Goal: Task Accomplishment & Management: Manage account settings

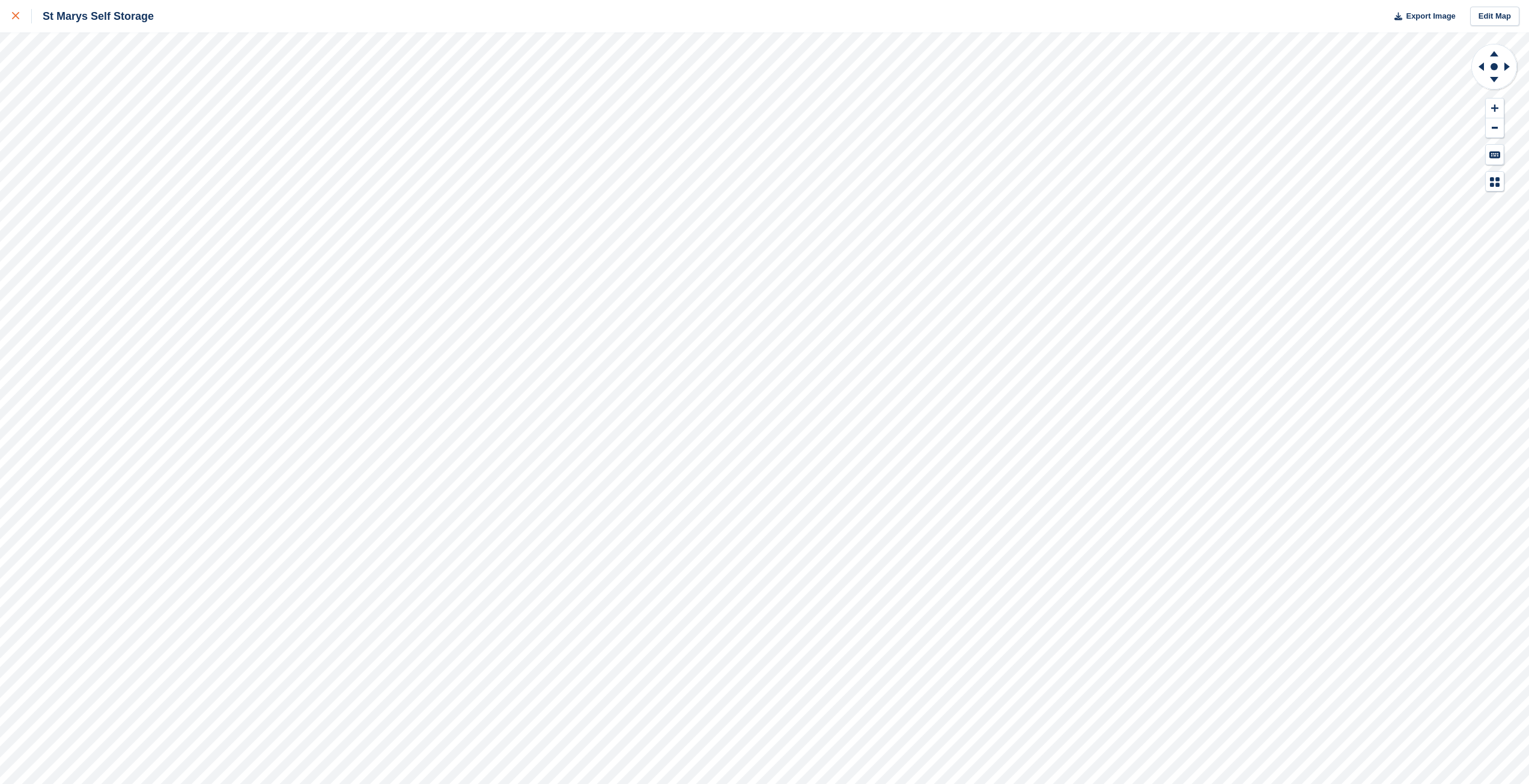
click at [13, 15] on icon at bounding box center [15, 15] width 7 height 7
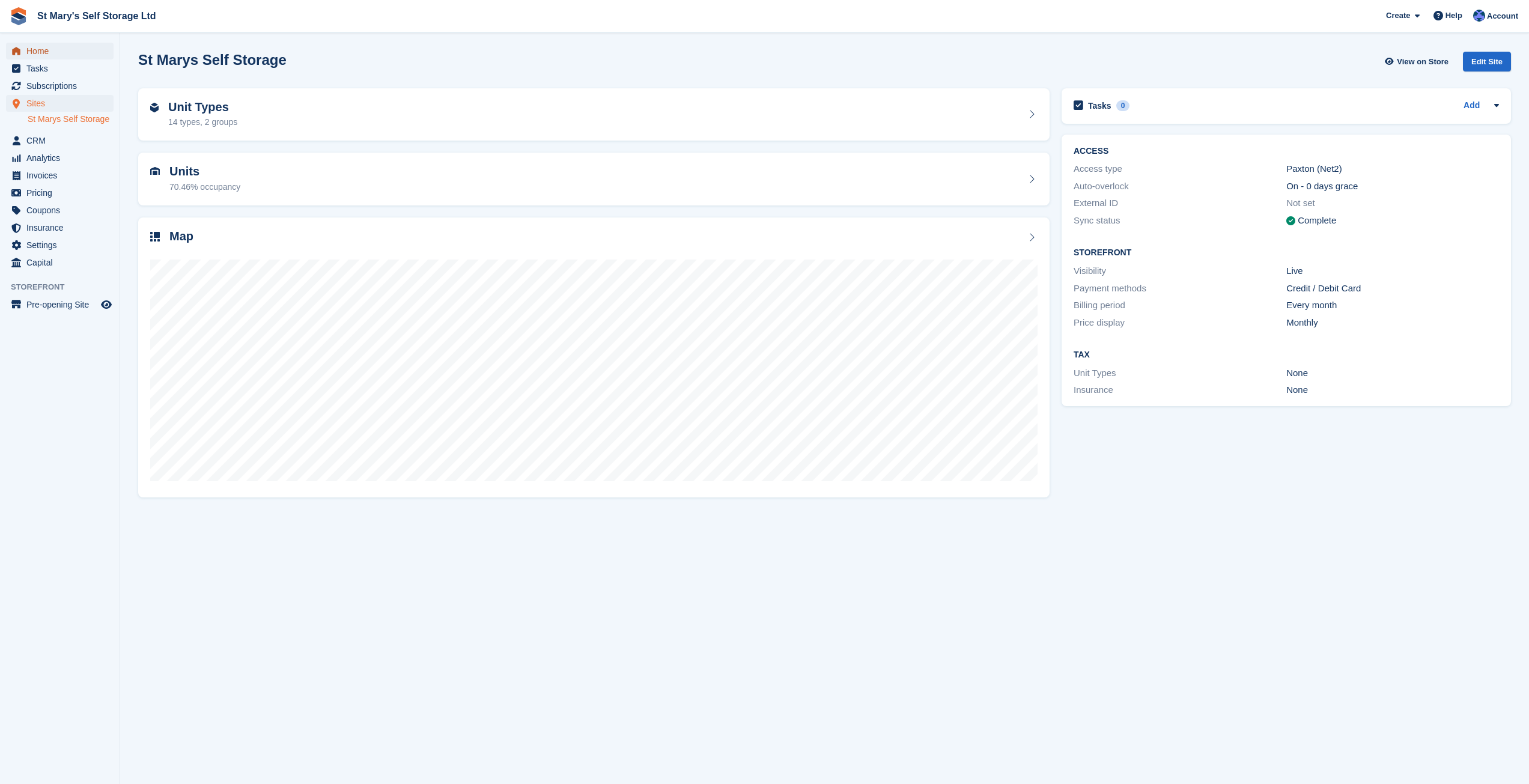
click at [24, 47] on link "Home" at bounding box center [59, 51] width 108 height 17
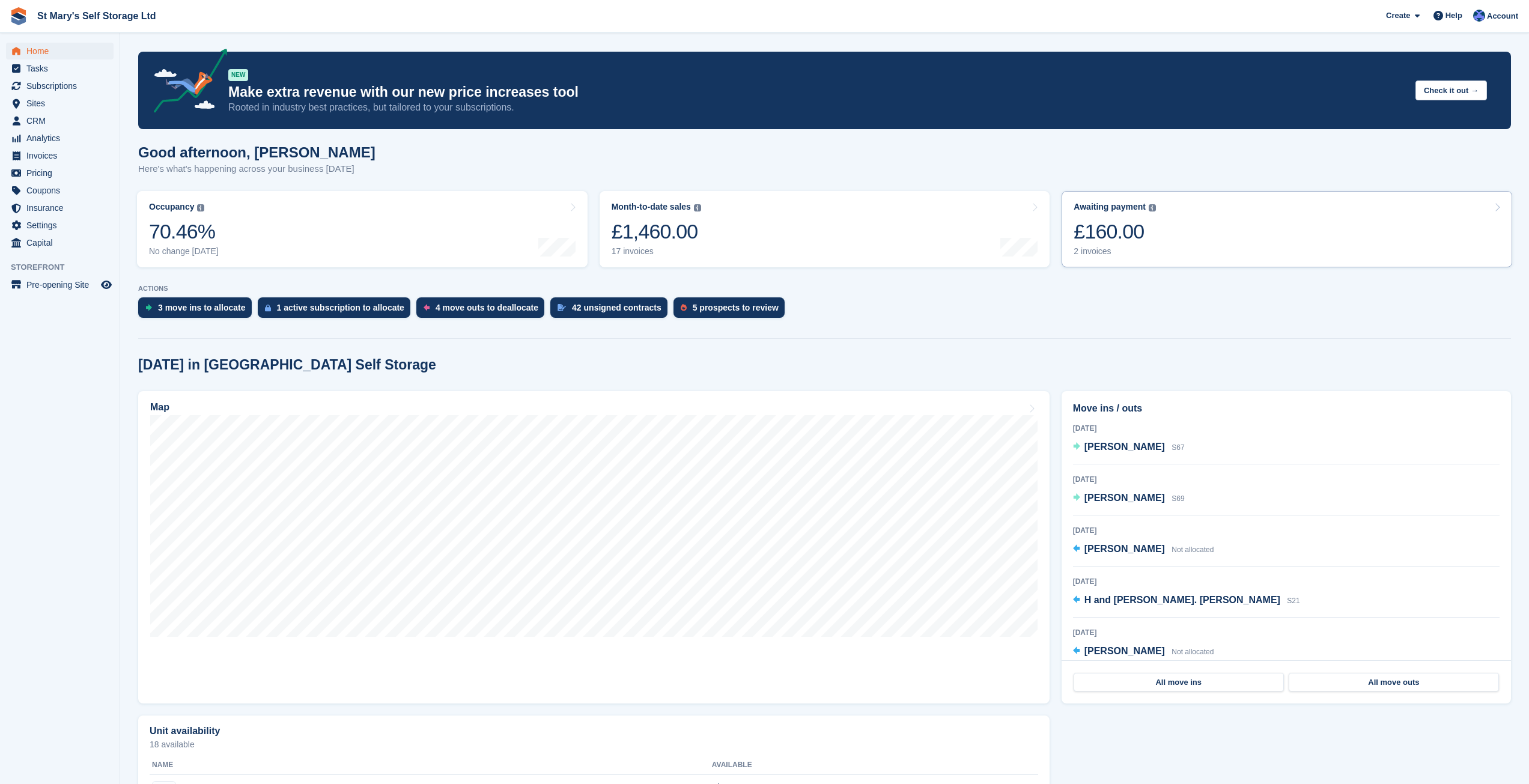
click at [1206, 235] on link "Awaiting payment The total outstanding balance on all open invoices. £160.00 2 …" at bounding box center [1286, 229] width 450 height 76
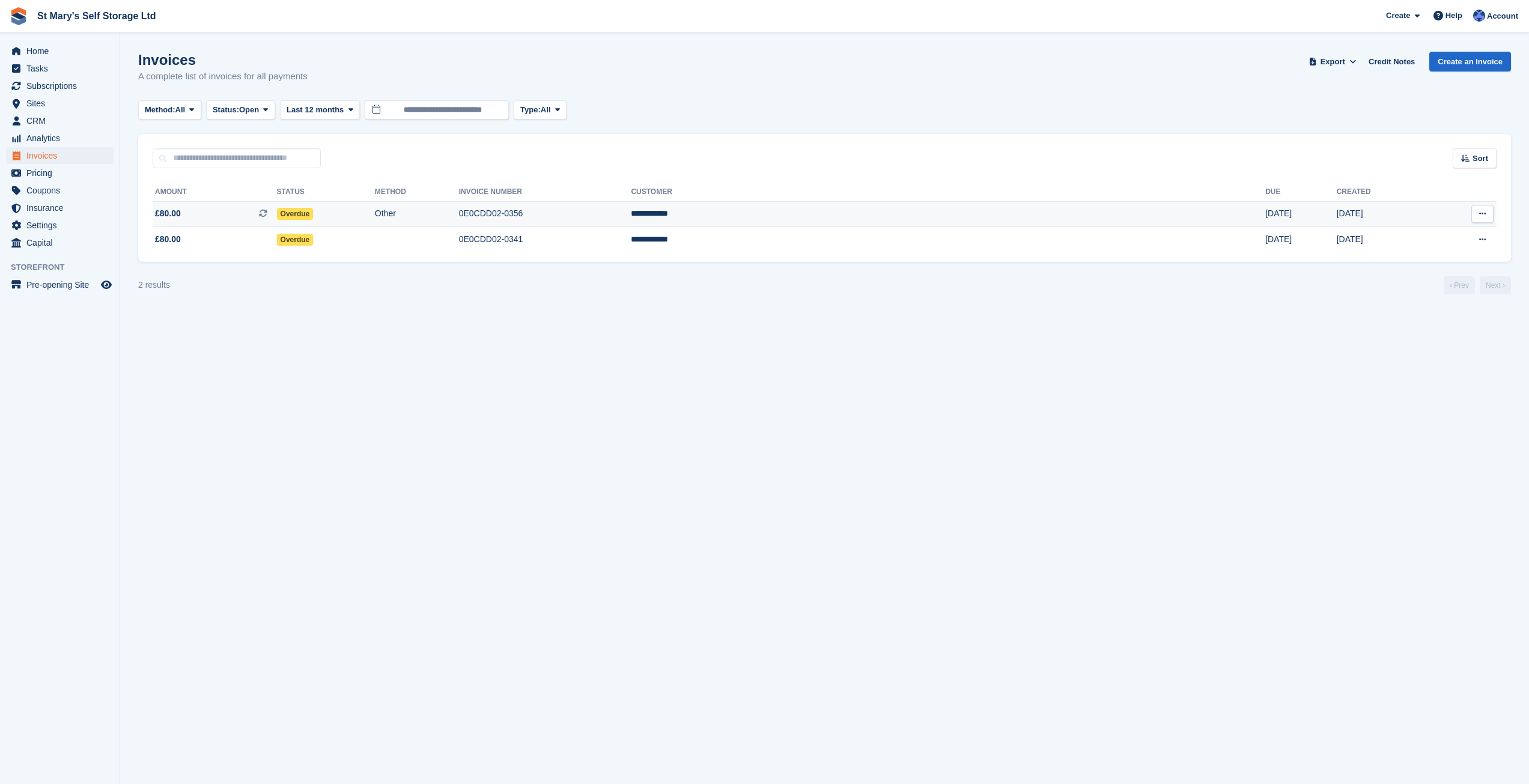
click at [917, 208] on td "**********" at bounding box center [948, 214] width 635 height 26
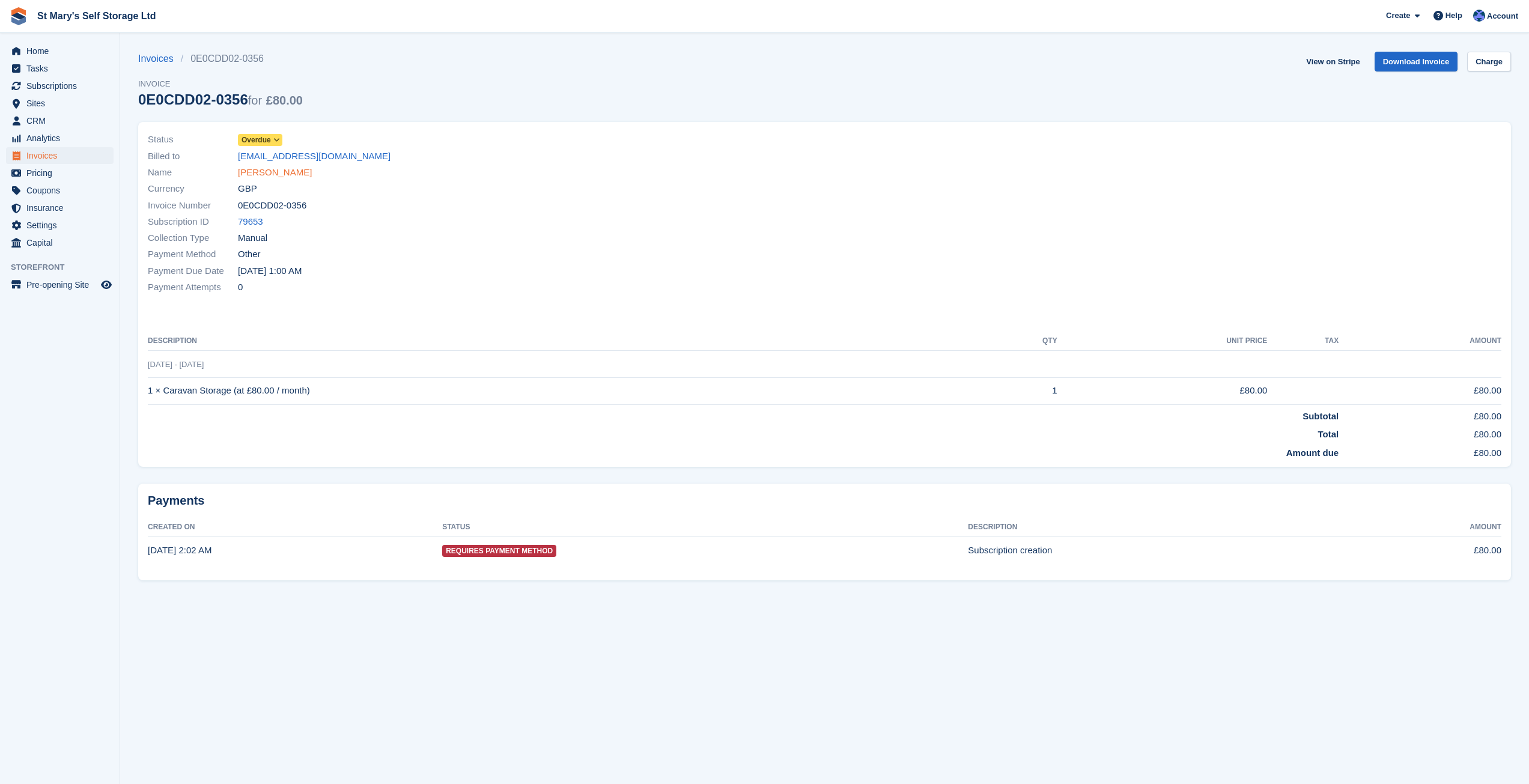
click at [275, 173] on link "Rob Worboyes" at bounding box center [274, 172] width 74 height 14
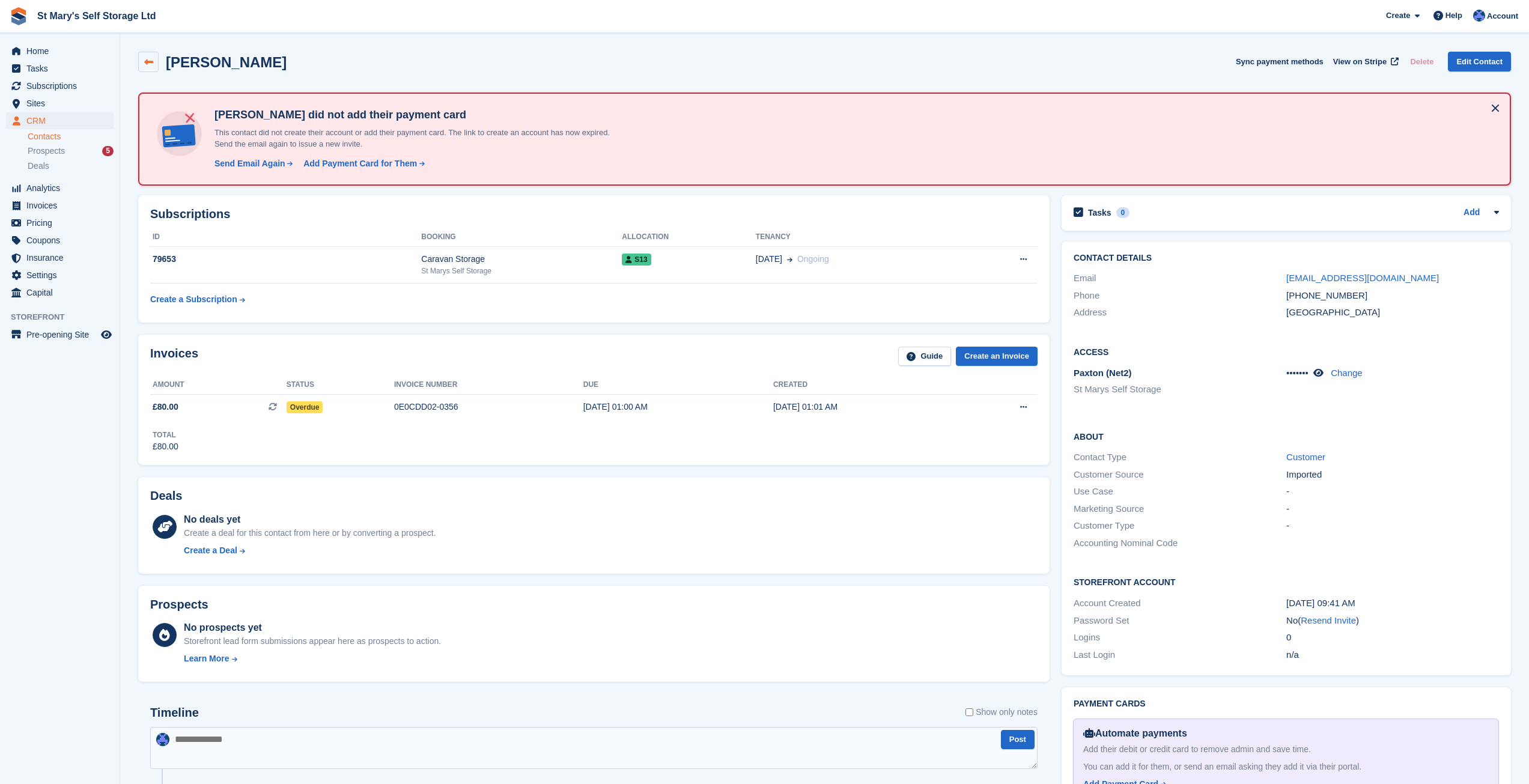
click at [154, 61] on link at bounding box center [148, 61] width 20 height 20
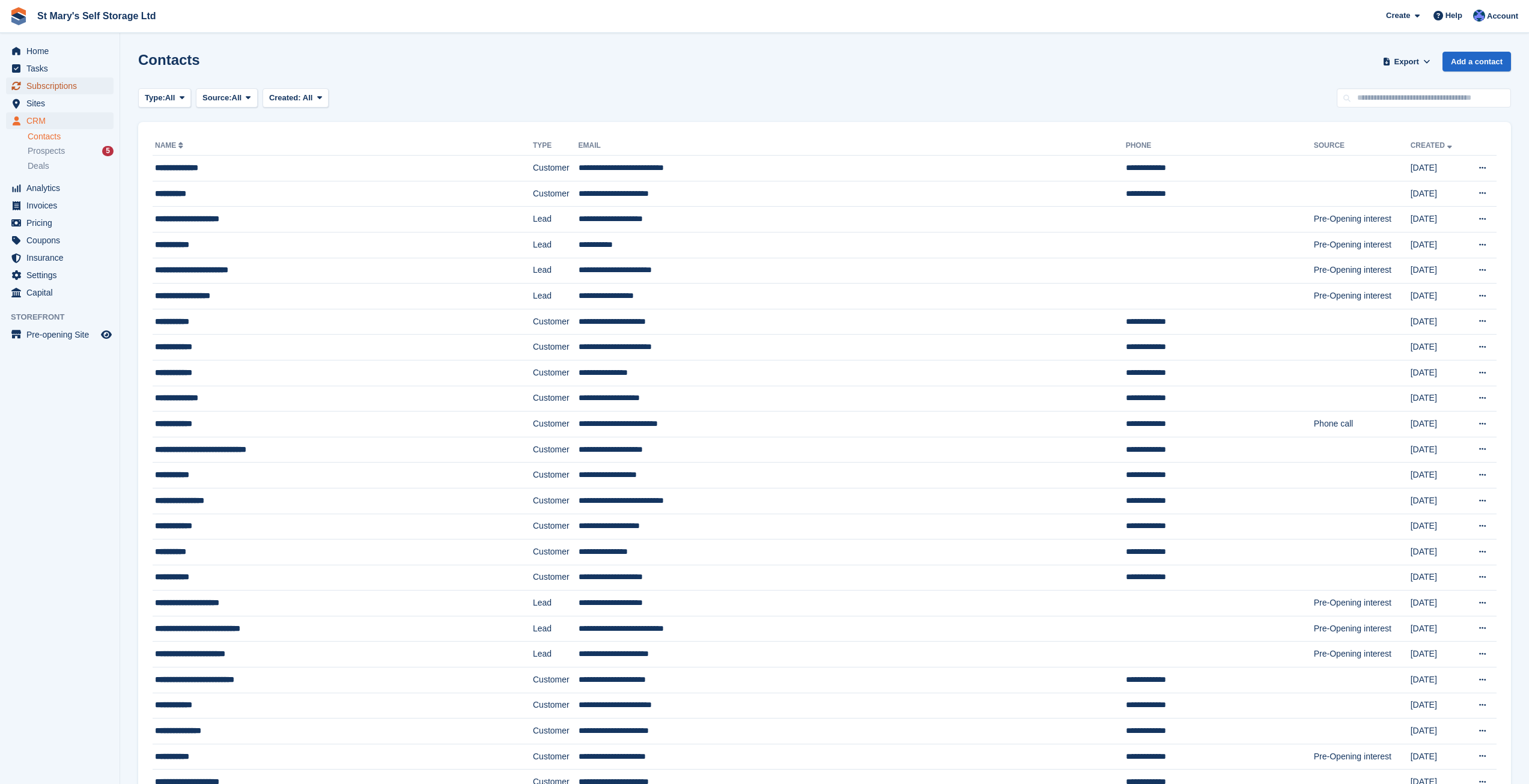
click at [48, 82] on span "Subscriptions" at bounding box center [62, 86] width 72 height 17
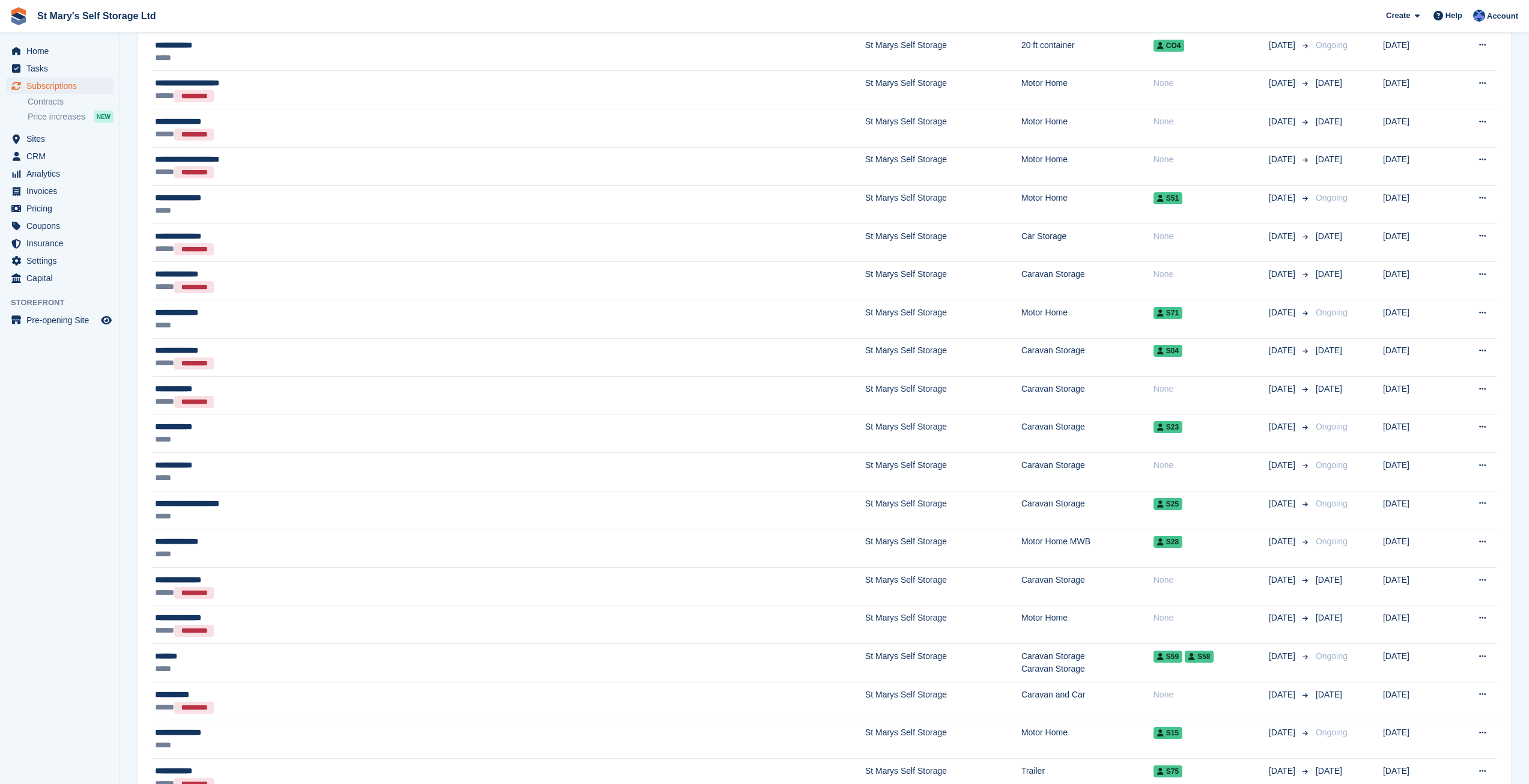
scroll to position [1081, 0]
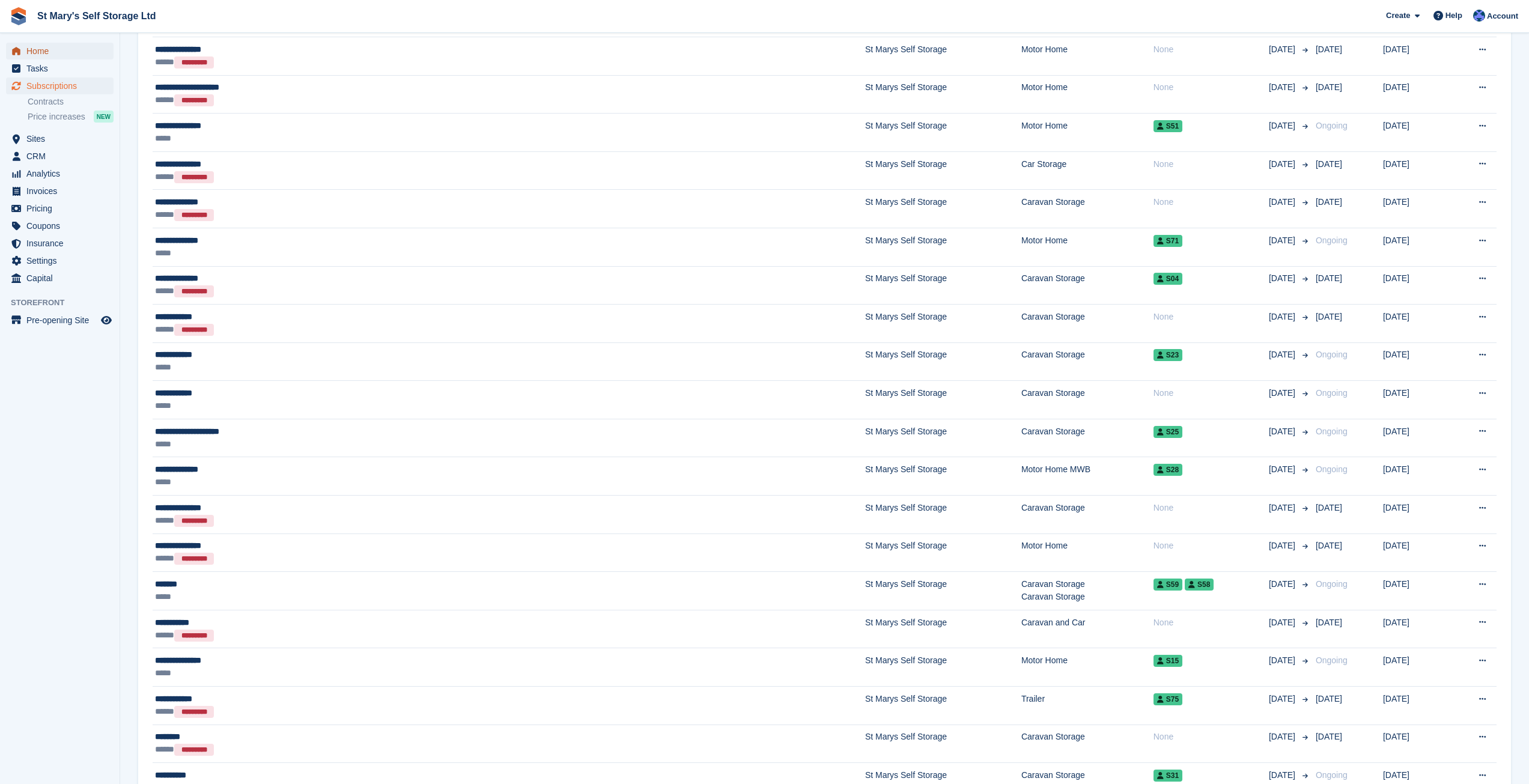
click at [35, 44] on span "Home" at bounding box center [62, 51] width 72 height 17
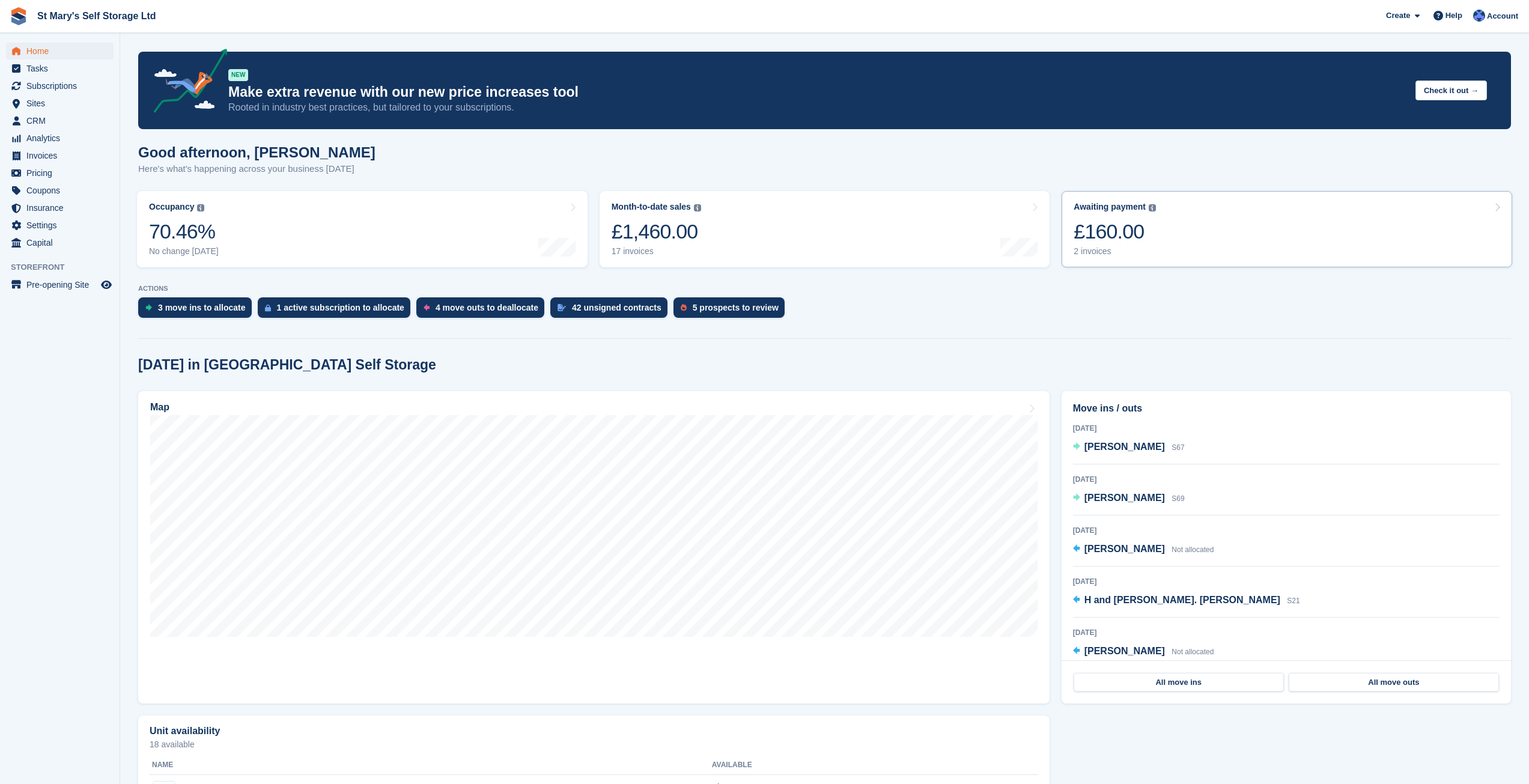
click at [1140, 221] on div "£160.00" at bounding box center [1115, 231] width 82 height 24
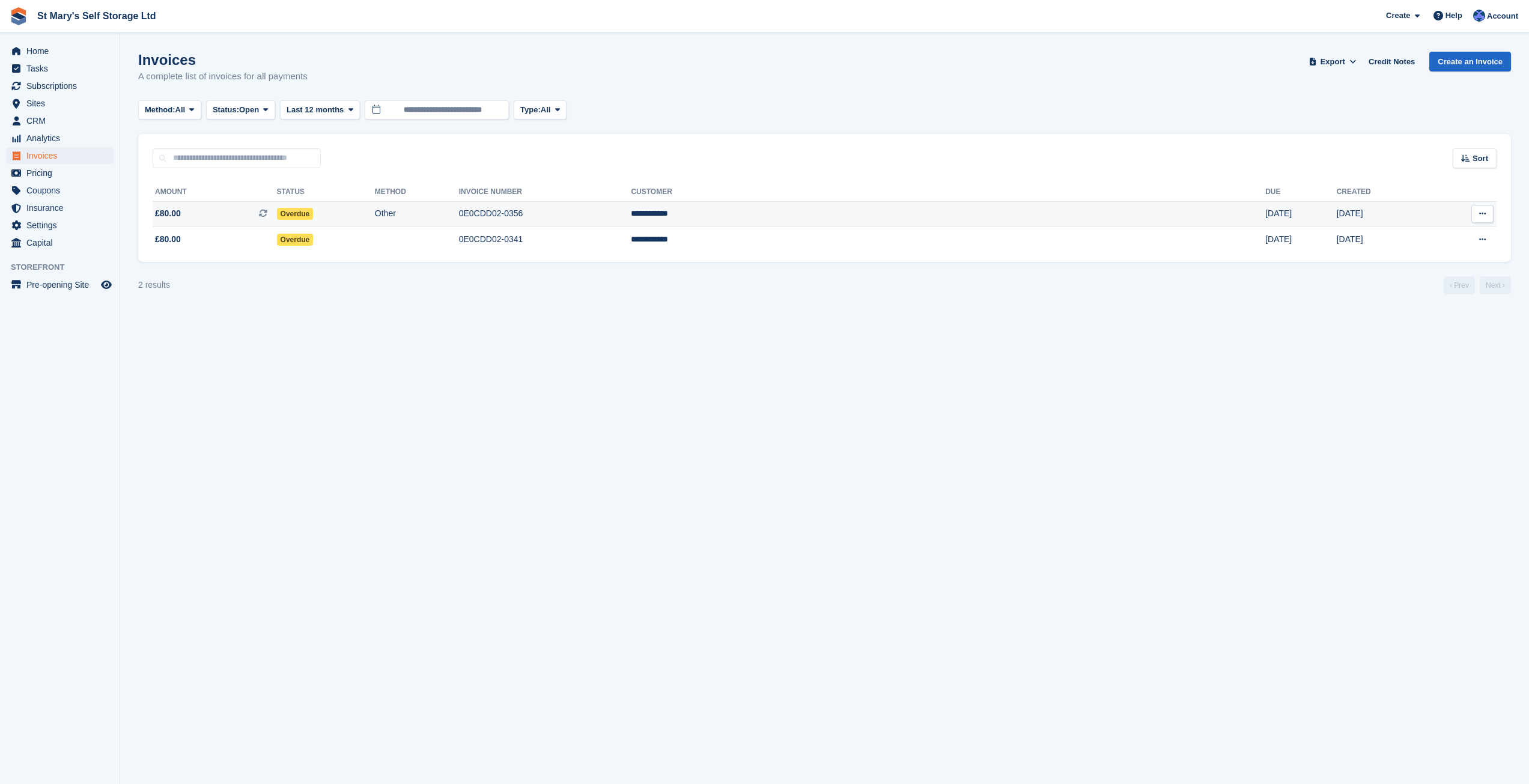
click at [910, 210] on td "**********" at bounding box center [948, 214] width 635 height 26
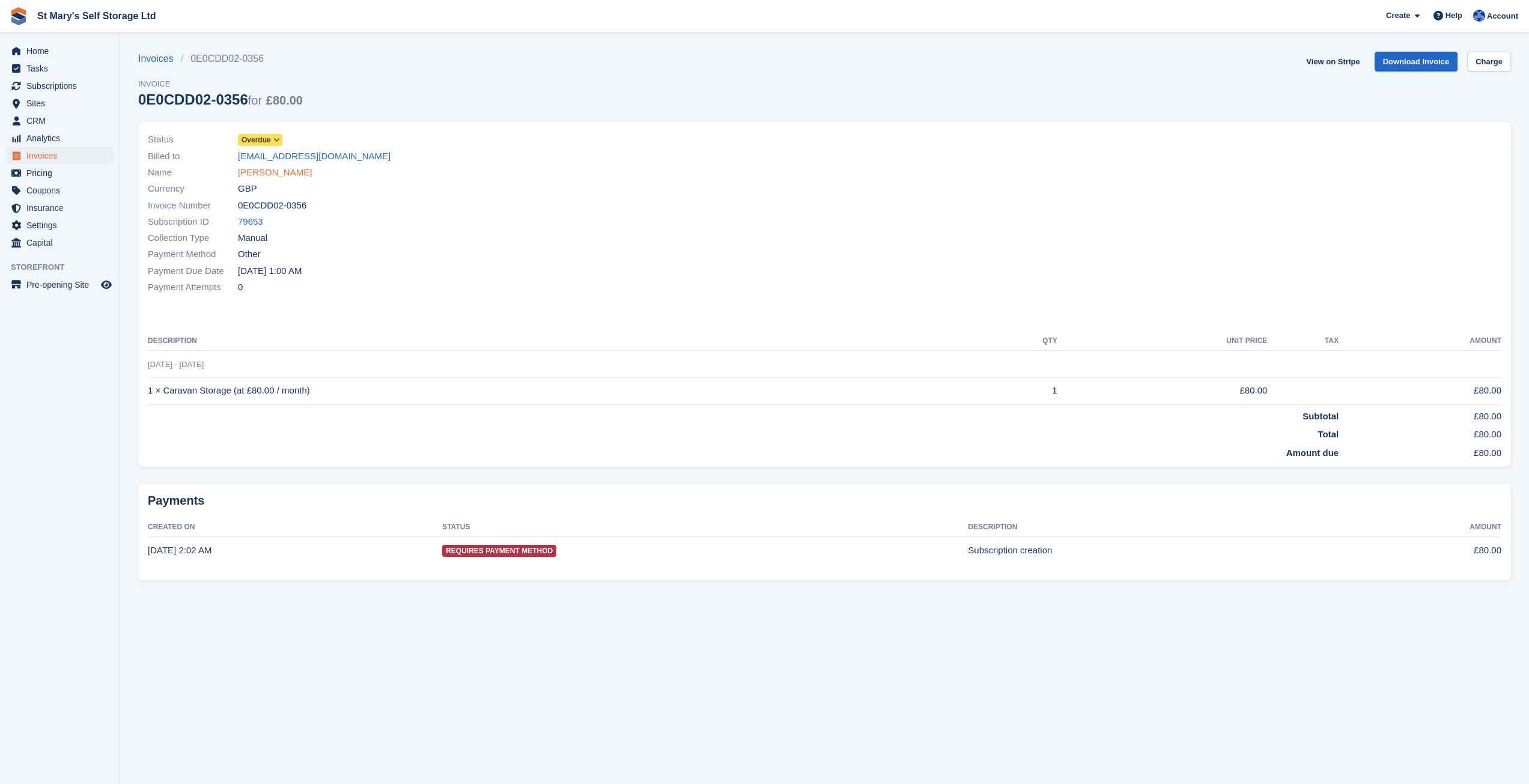
click at [272, 171] on link "Rob Worboyes" at bounding box center [274, 172] width 74 height 14
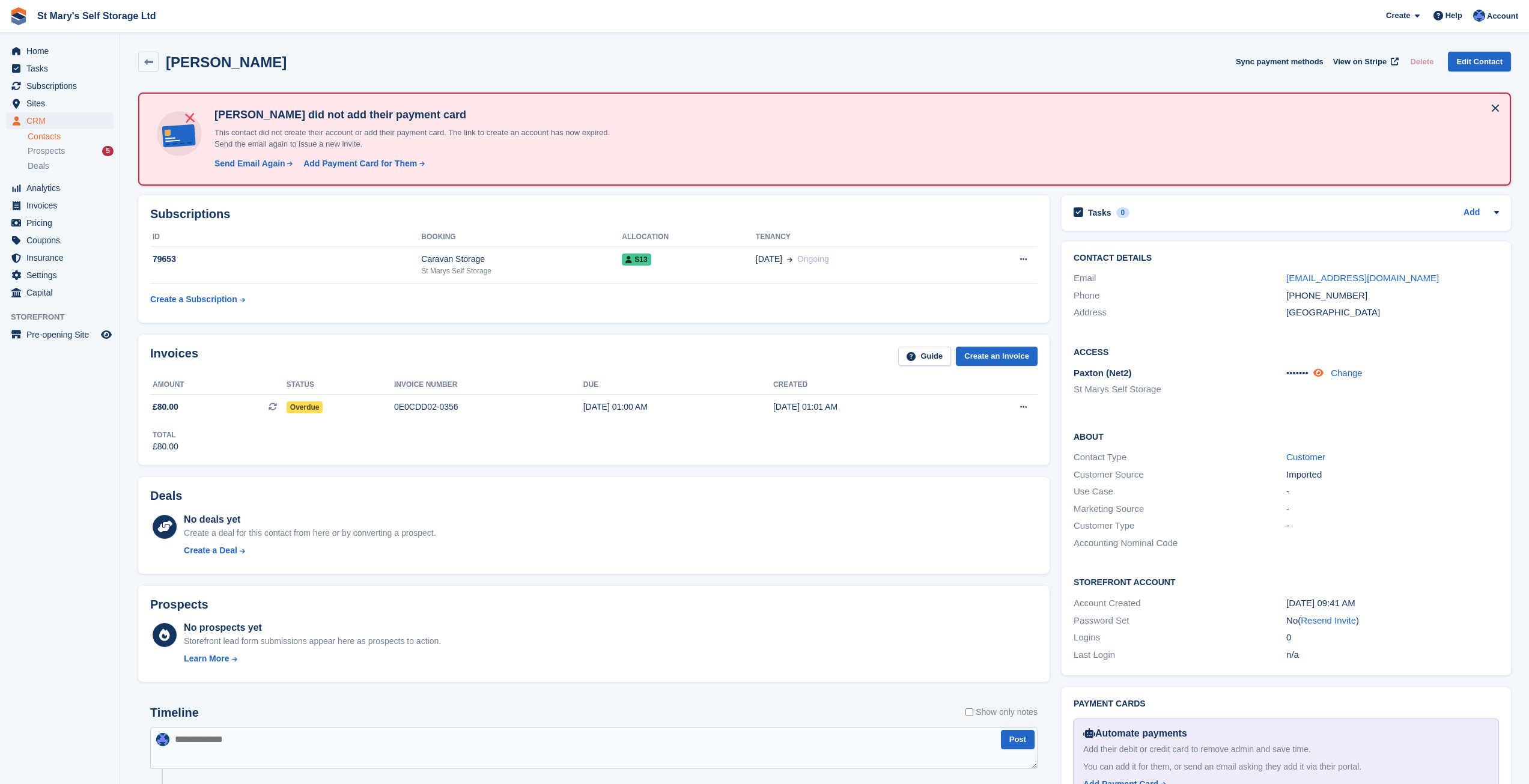
click at [1324, 372] on icon at bounding box center [1318, 373] width 11 height 9
click at [1324, 372] on div "7846 Change" at bounding box center [1392, 373] width 213 height 14
click at [1320, 372] on icon at bounding box center [1317, 373] width 11 height 9
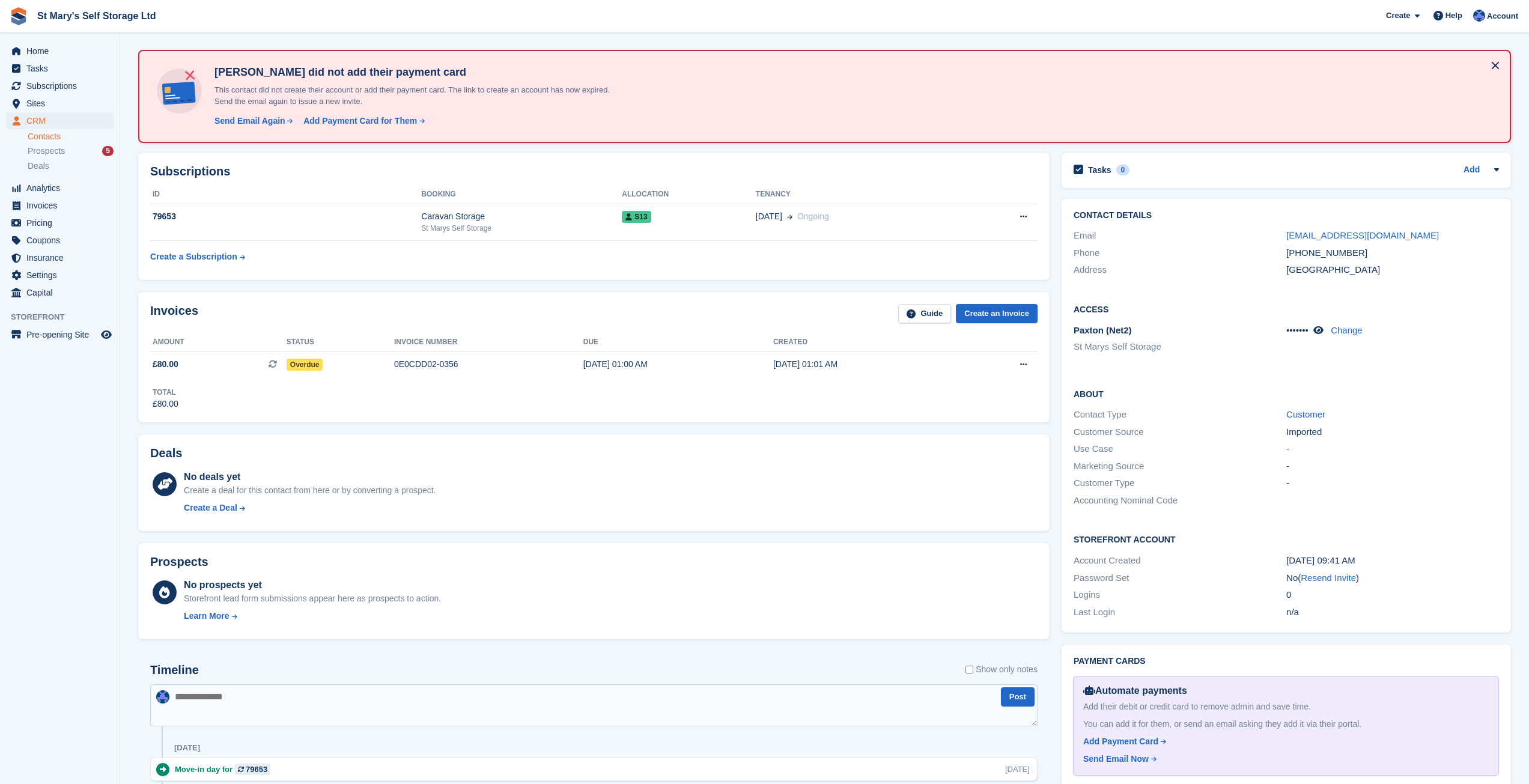
scroll to position [207, 0]
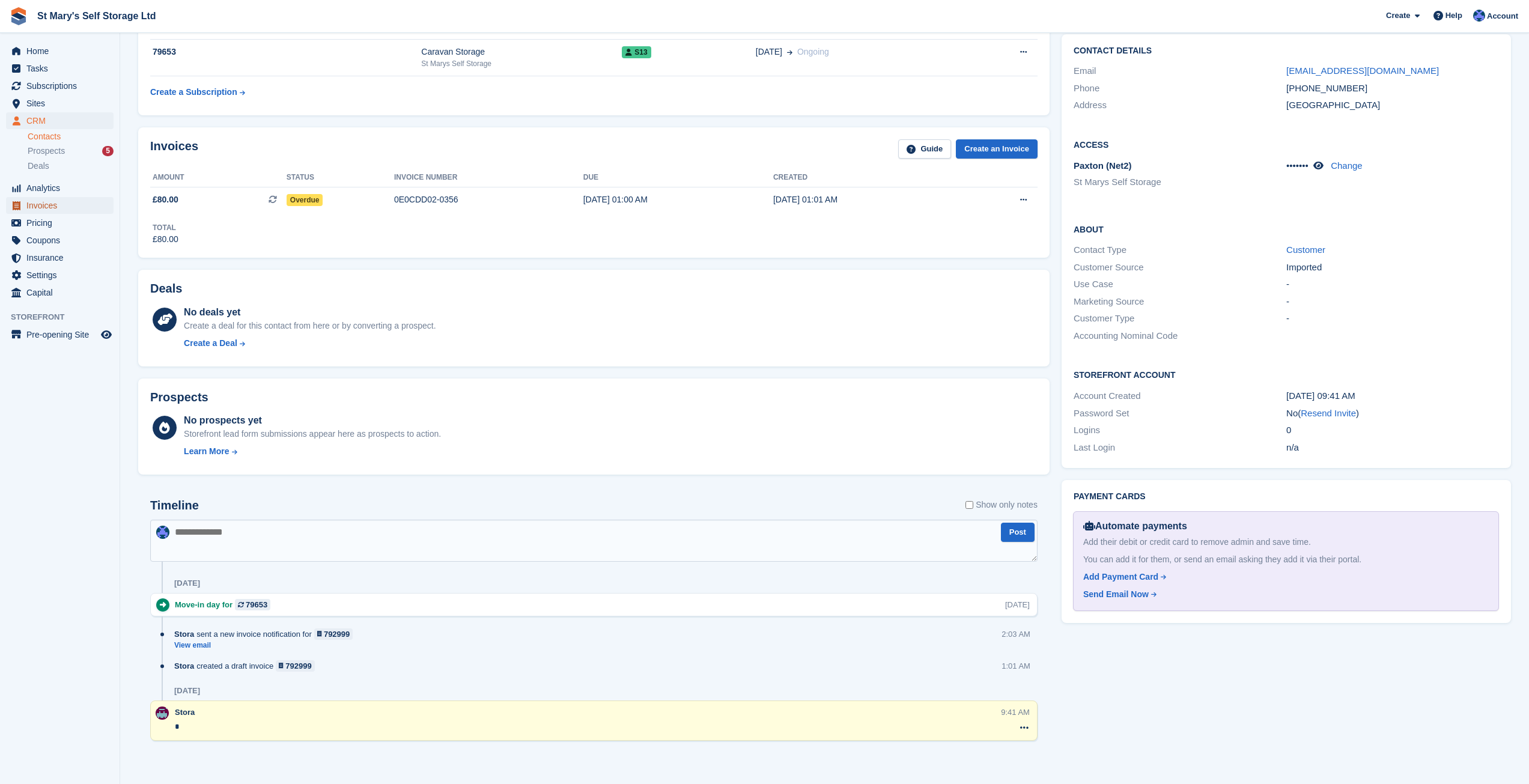
click at [57, 205] on span "Invoices" at bounding box center [62, 205] width 72 height 17
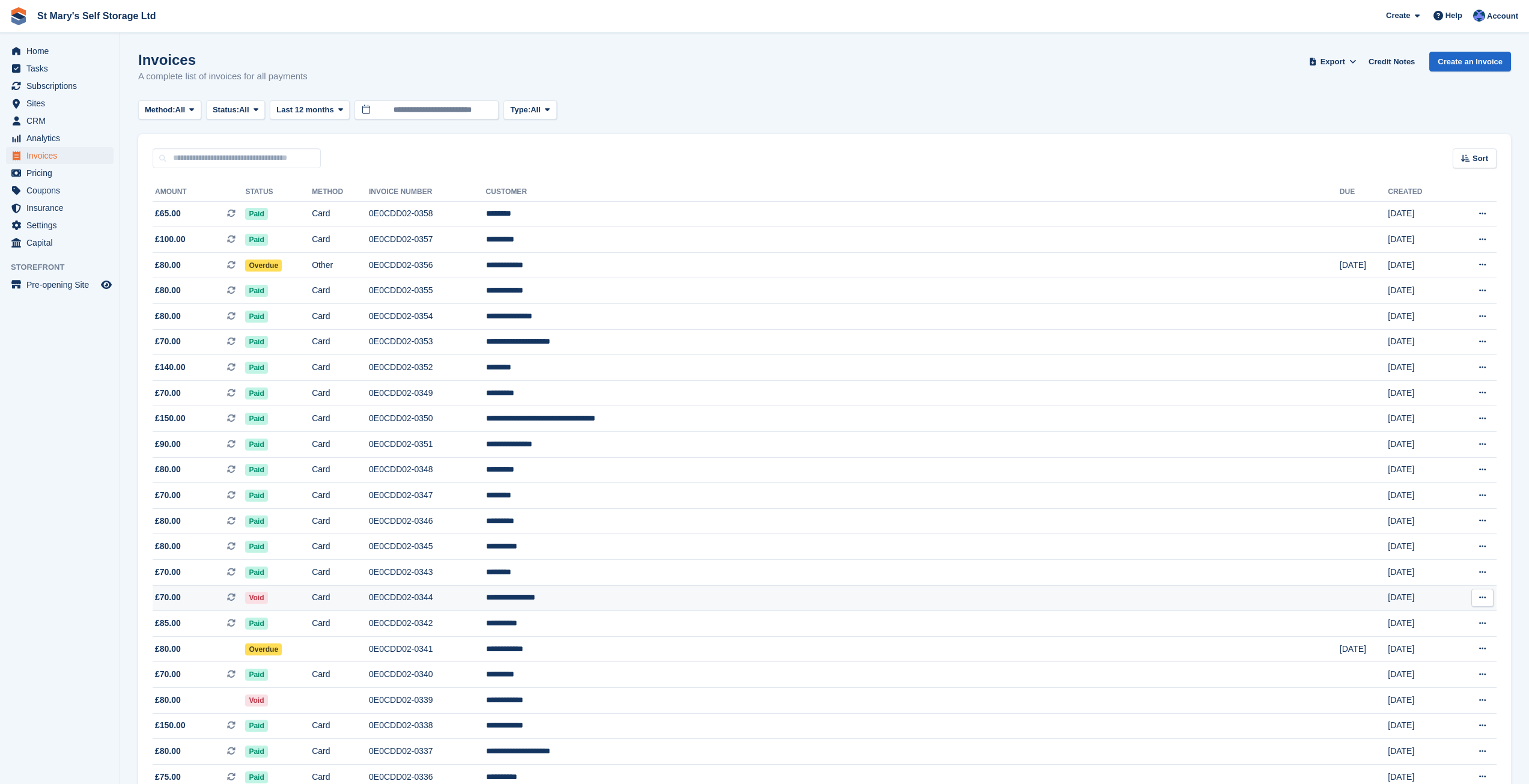
click at [486, 600] on td "0E0CDD02-0344" at bounding box center [427, 598] width 117 height 26
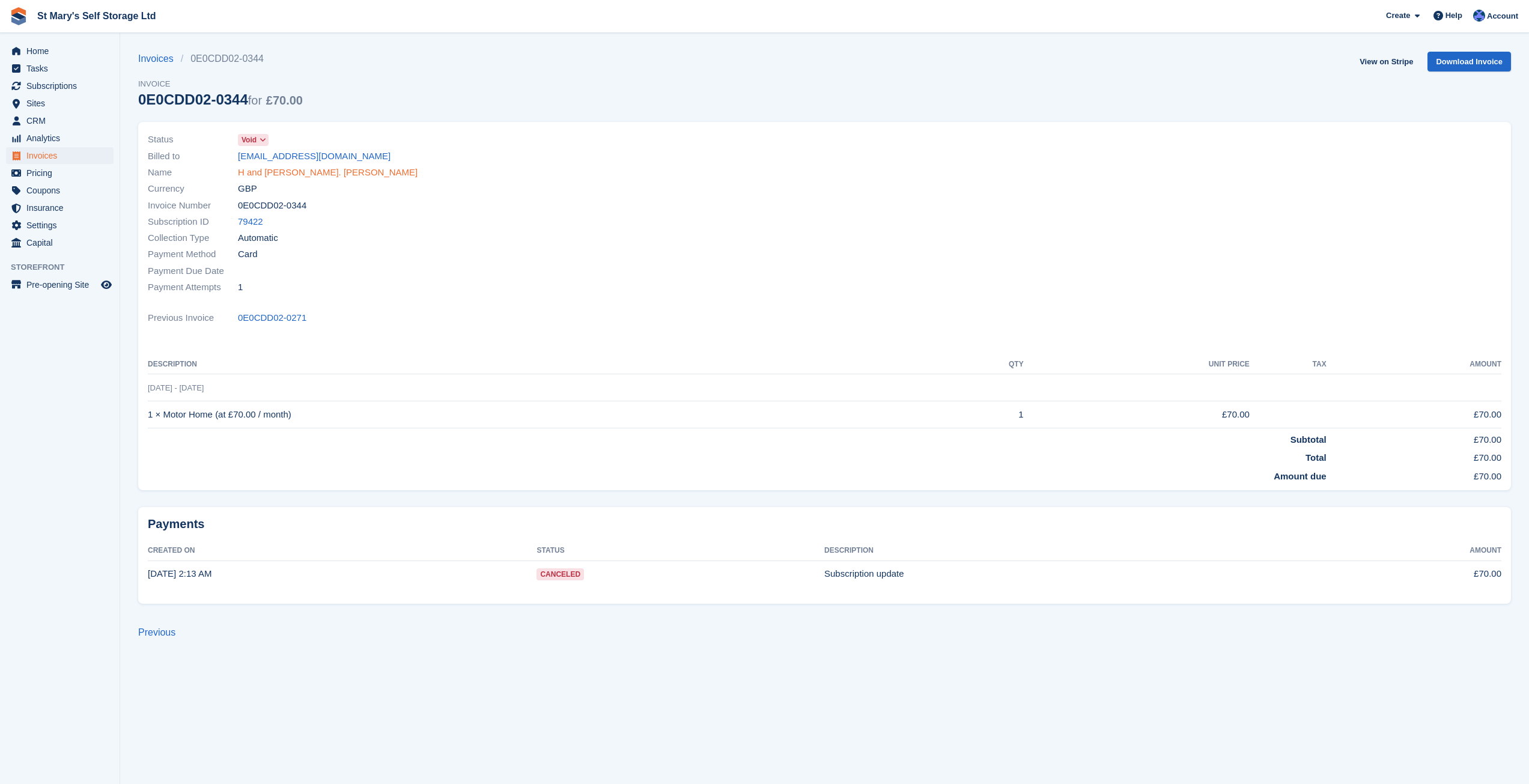
click at [284, 172] on link "H and [PERSON_NAME]. [PERSON_NAME]" at bounding box center [327, 172] width 180 height 14
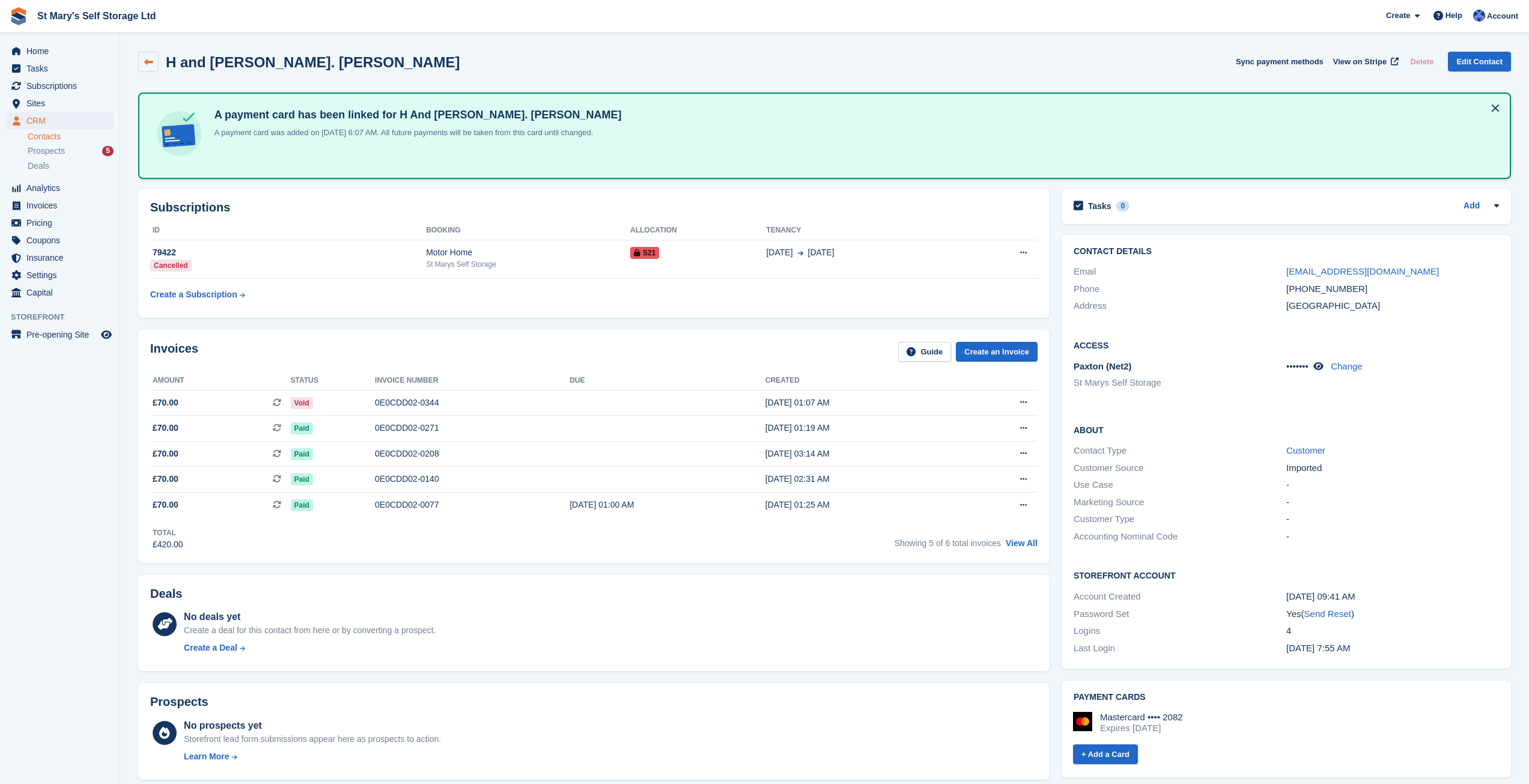
click at [149, 65] on icon at bounding box center [148, 61] width 9 height 9
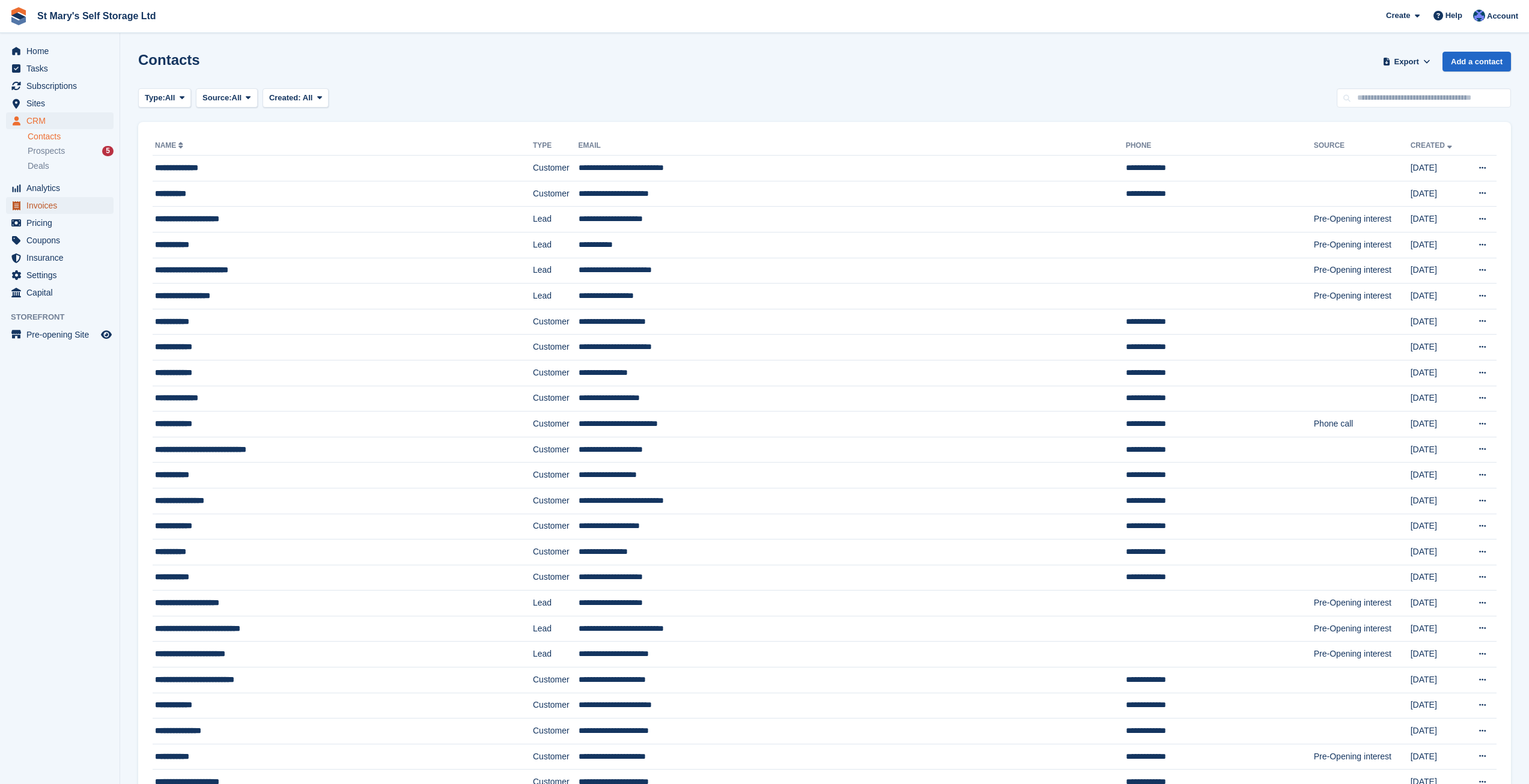
click at [36, 211] on span "Invoices" at bounding box center [62, 205] width 72 height 17
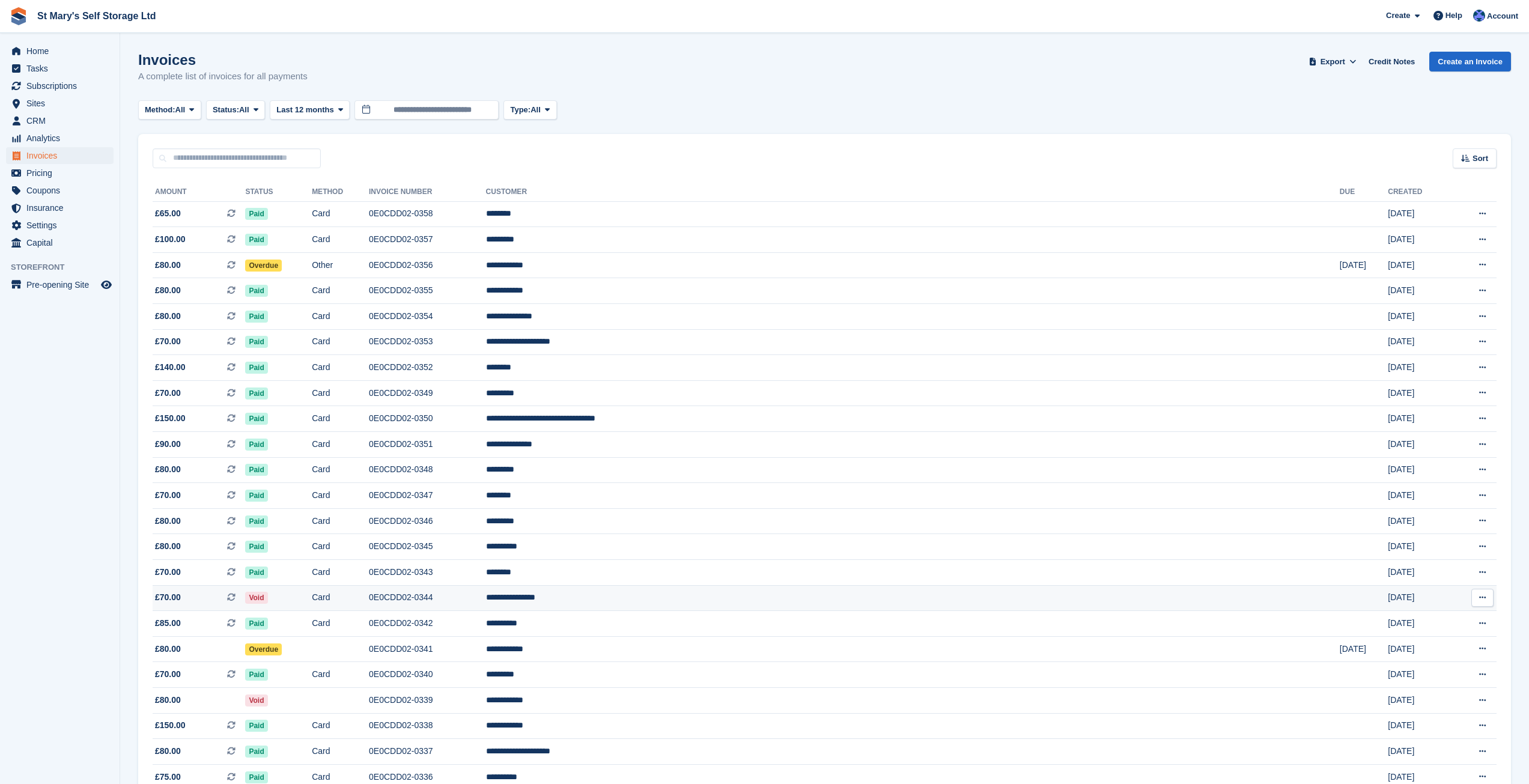
click at [312, 589] on td "Void" at bounding box center [278, 598] width 66 height 26
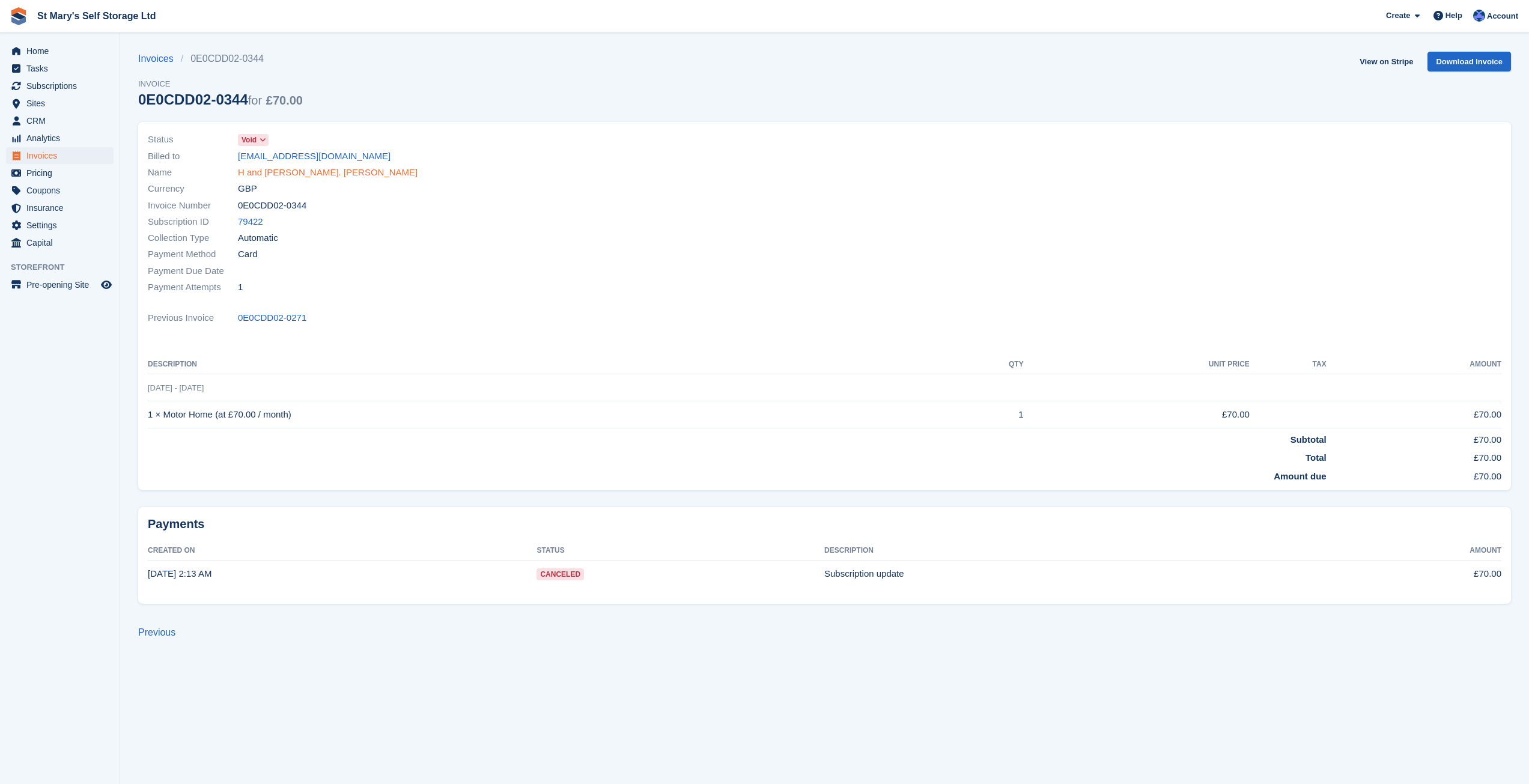
click at [273, 171] on link "H and [PERSON_NAME]. [PERSON_NAME]" at bounding box center [327, 172] width 180 height 14
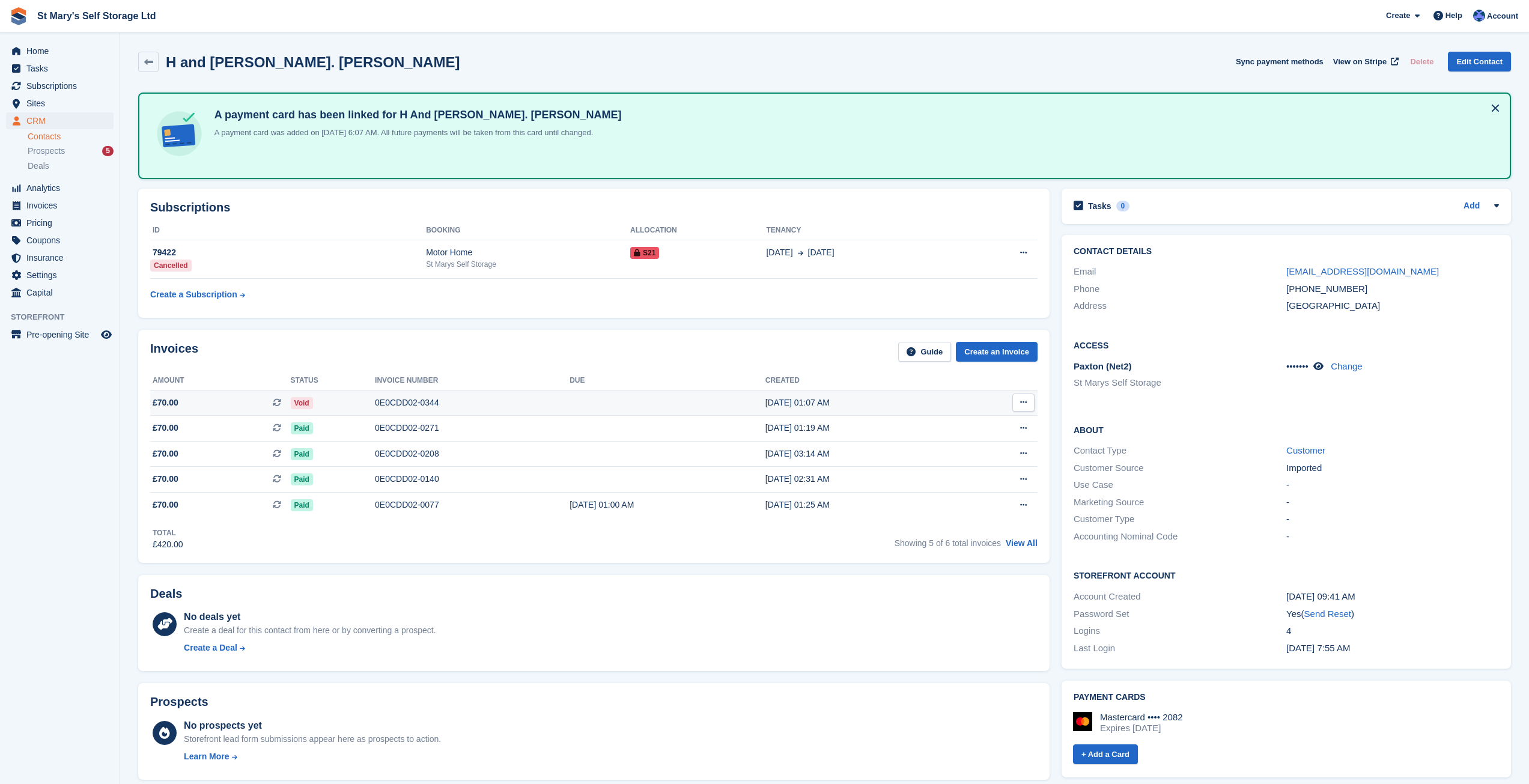
click at [844, 402] on div "01 Sep, 01:07 AM" at bounding box center [864, 403] width 196 height 13
click at [1472, 57] on link "Edit Contact" at bounding box center [1480, 61] width 63 height 20
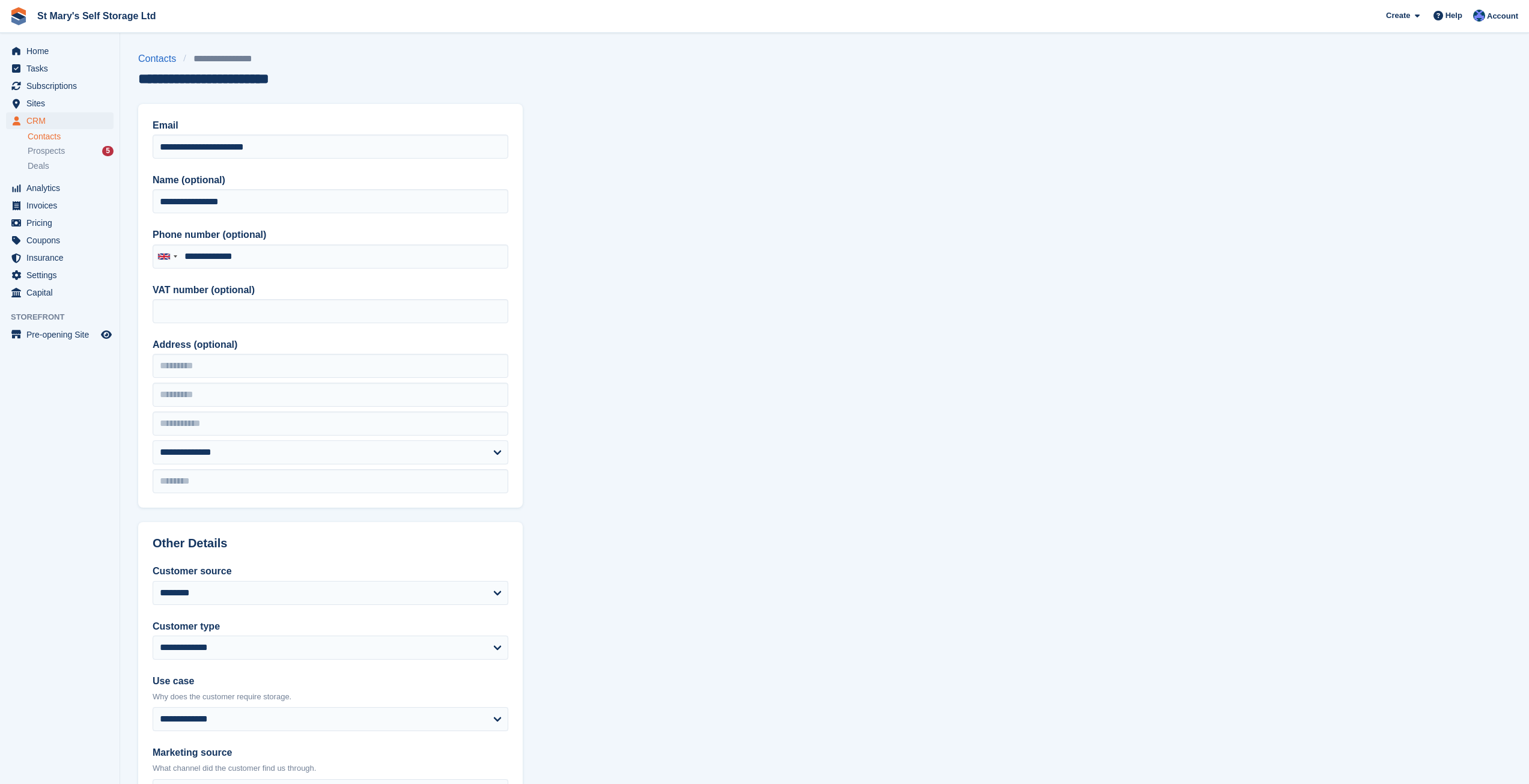
type input "**********"
click at [164, 202] on input "**********" at bounding box center [331, 201] width 356 height 24
click at [227, 203] on input "**********" at bounding box center [331, 201] width 356 height 24
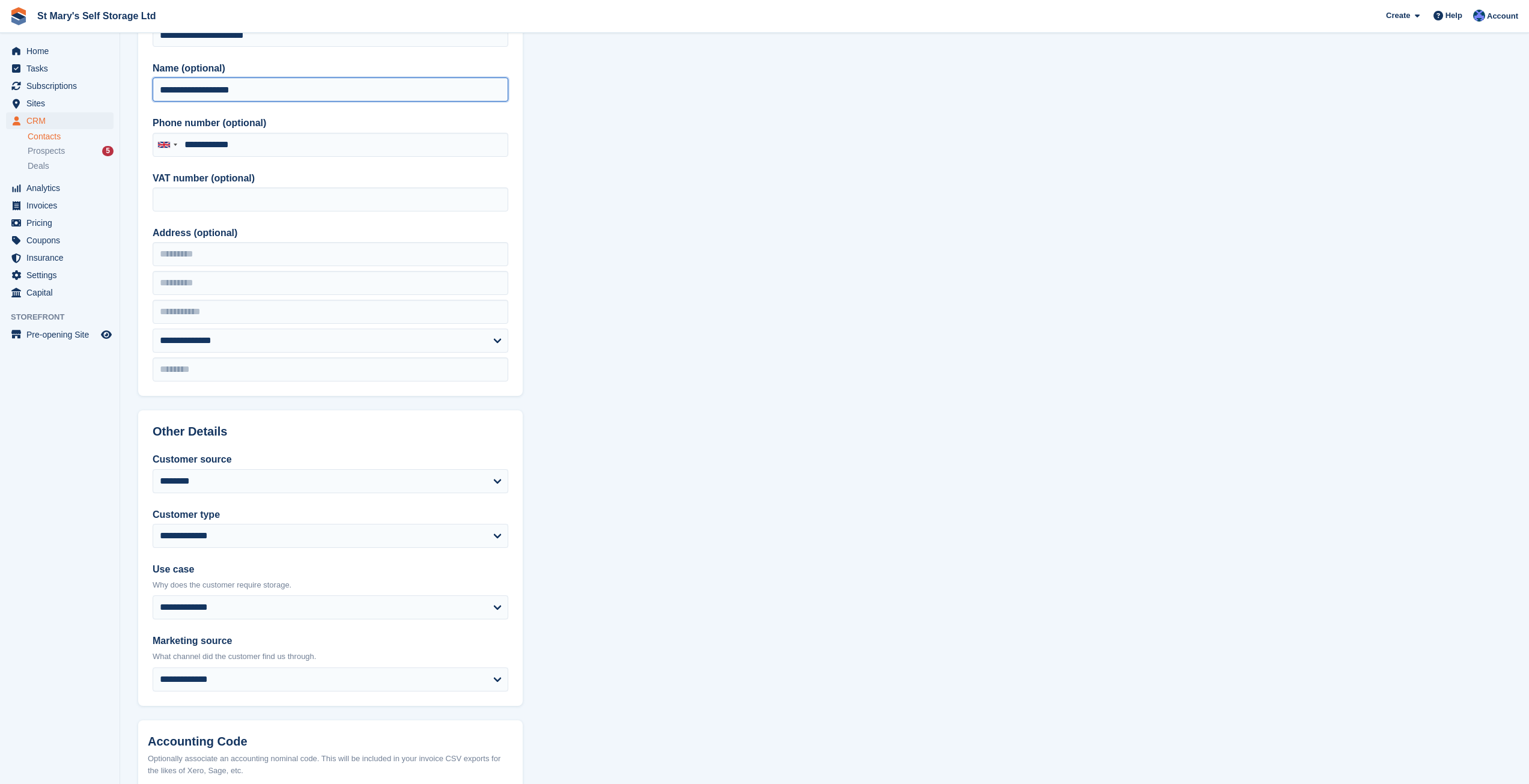
scroll to position [240, 0]
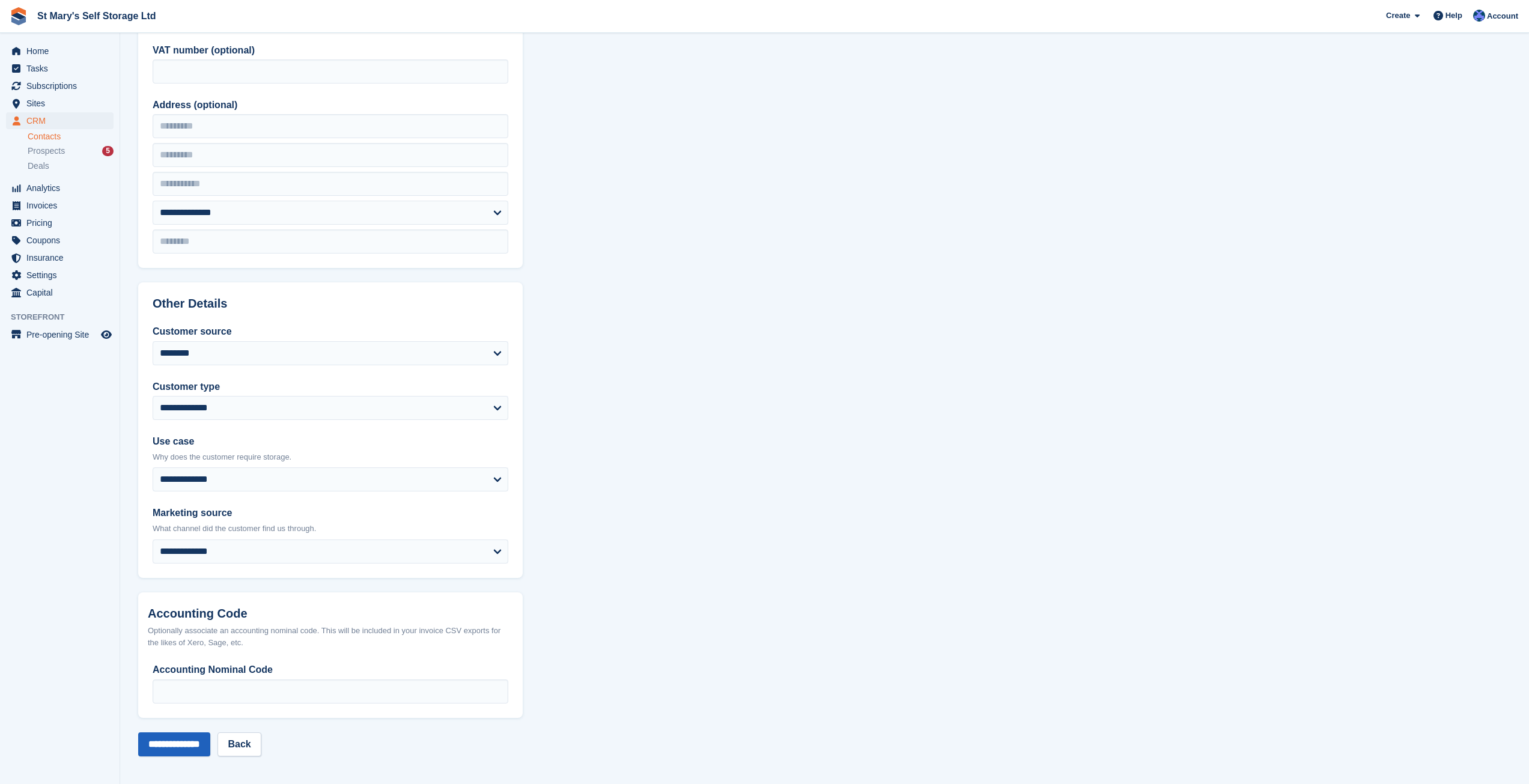
type input "**********"
click at [184, 745] on input "**********" at bounding box center [174, 744] width 72 height 24
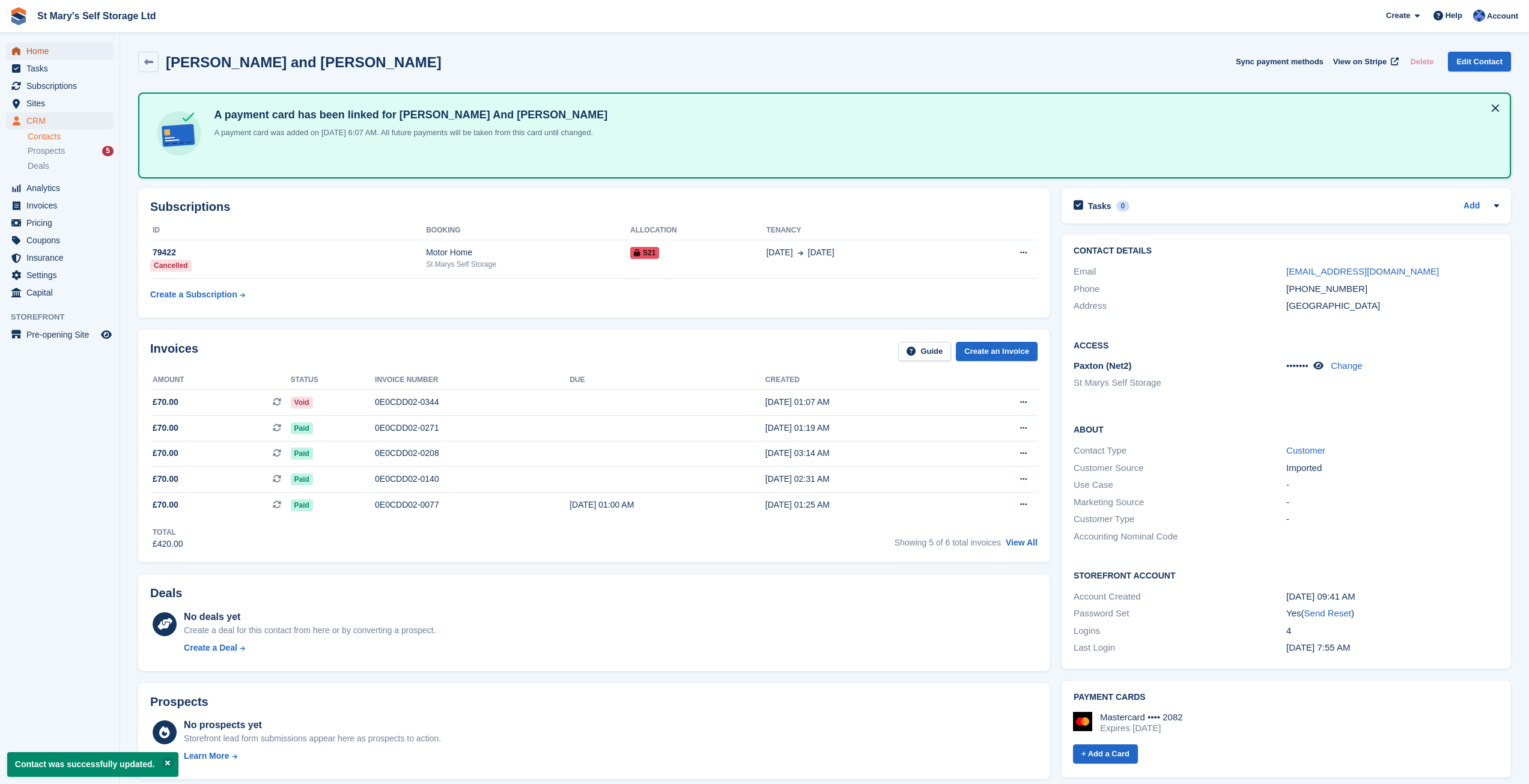
click at [50, 54] on span "Home" at bounding box center [62, 51] width 72 height 17
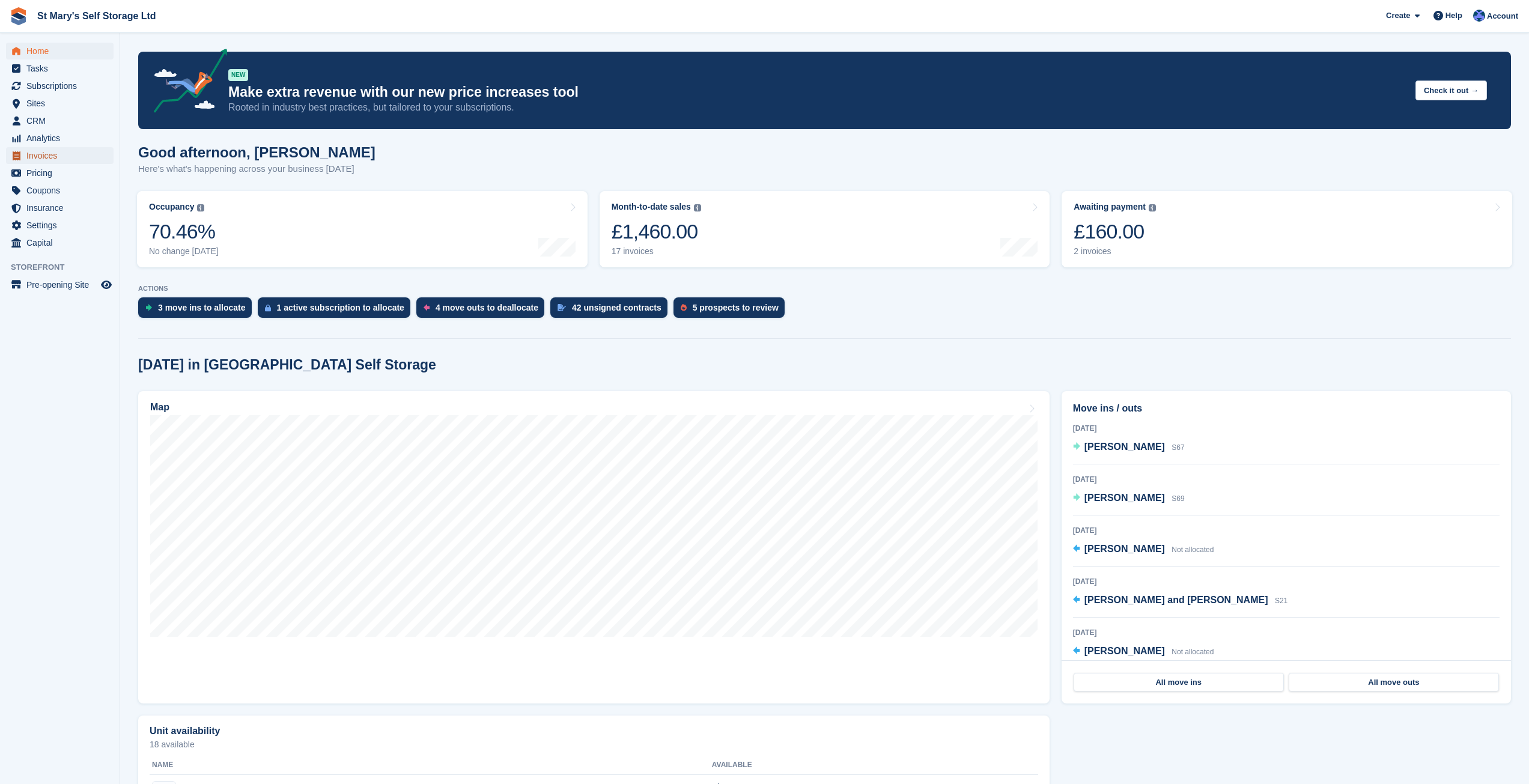
click at [53, 156] on span "Invoices" at bounding box center [62, 155] width 72 height 17
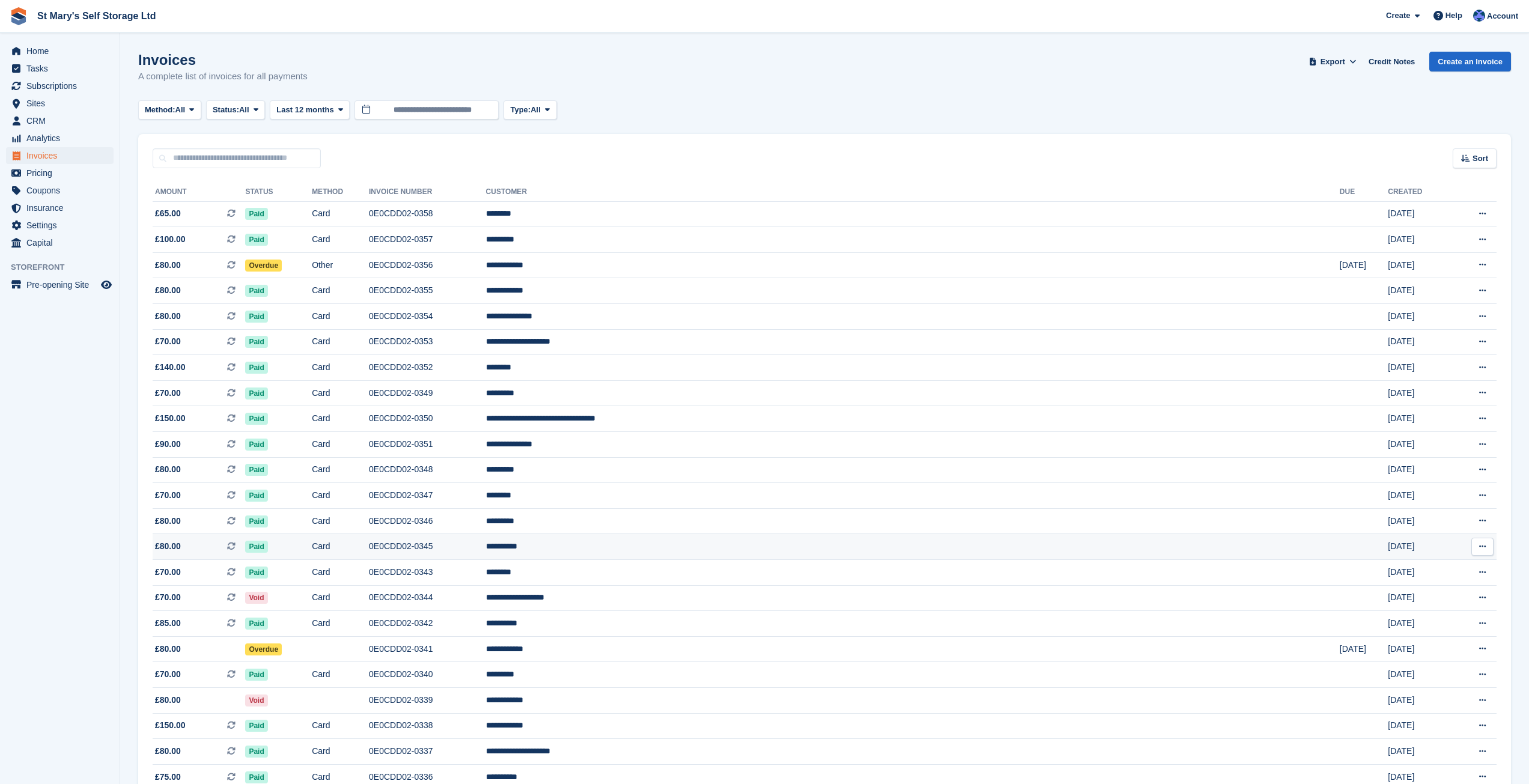
click at [801, 546] on td "**********" at bounding box center [913, 547] width 854 height 26
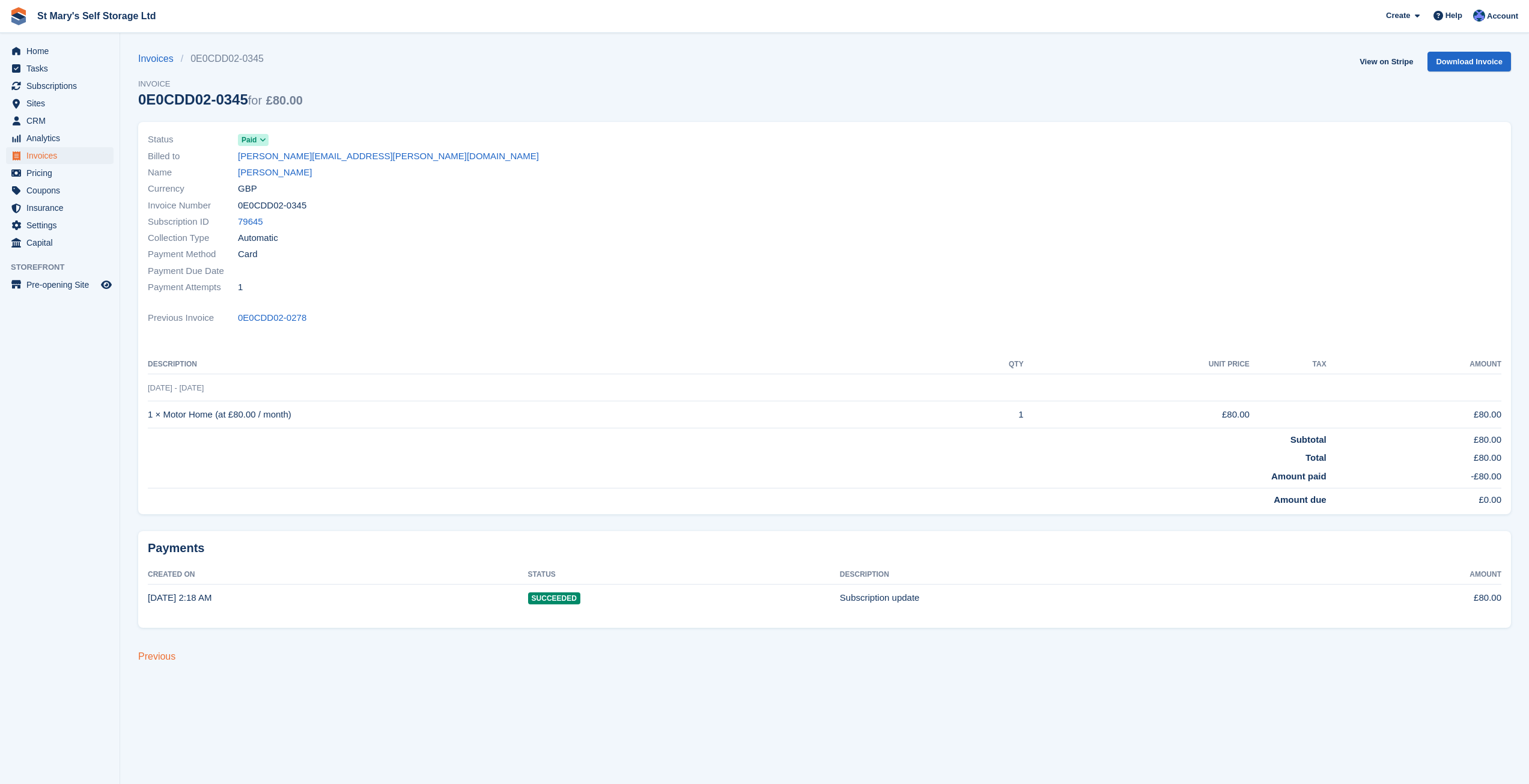
click at [165, 657] on link "Previous" at bounding box center [157, 656] width 37 height 11
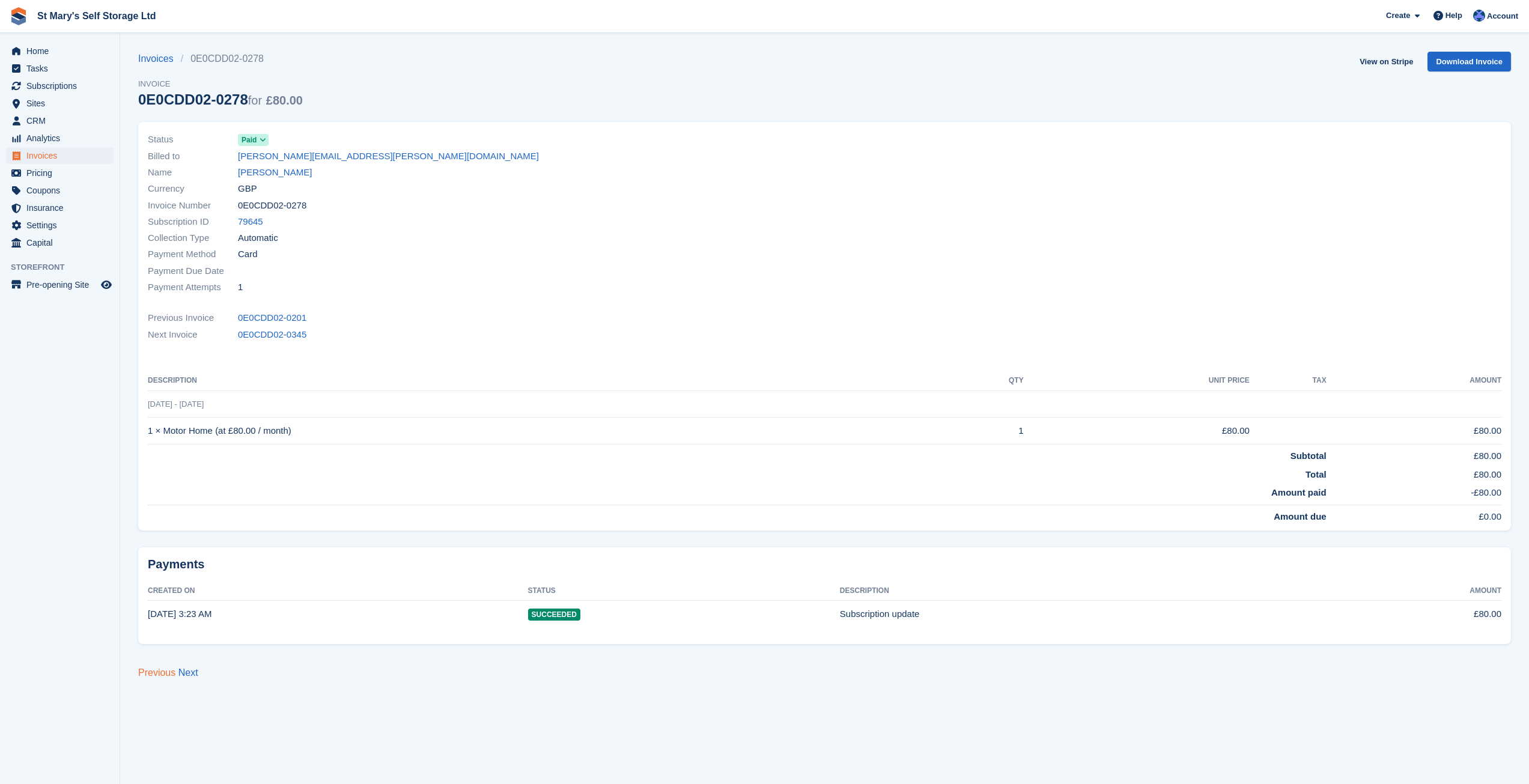
click at [160, 675] on link "Previous" at bounding box center [157, 672] width 37 height 11
click at [184, 672] on link "Next" at bounding box center [188, 672] width 20 height 11
click at [184, 673] on link "Next" at bounding box center [188, 672] width 20 height 11
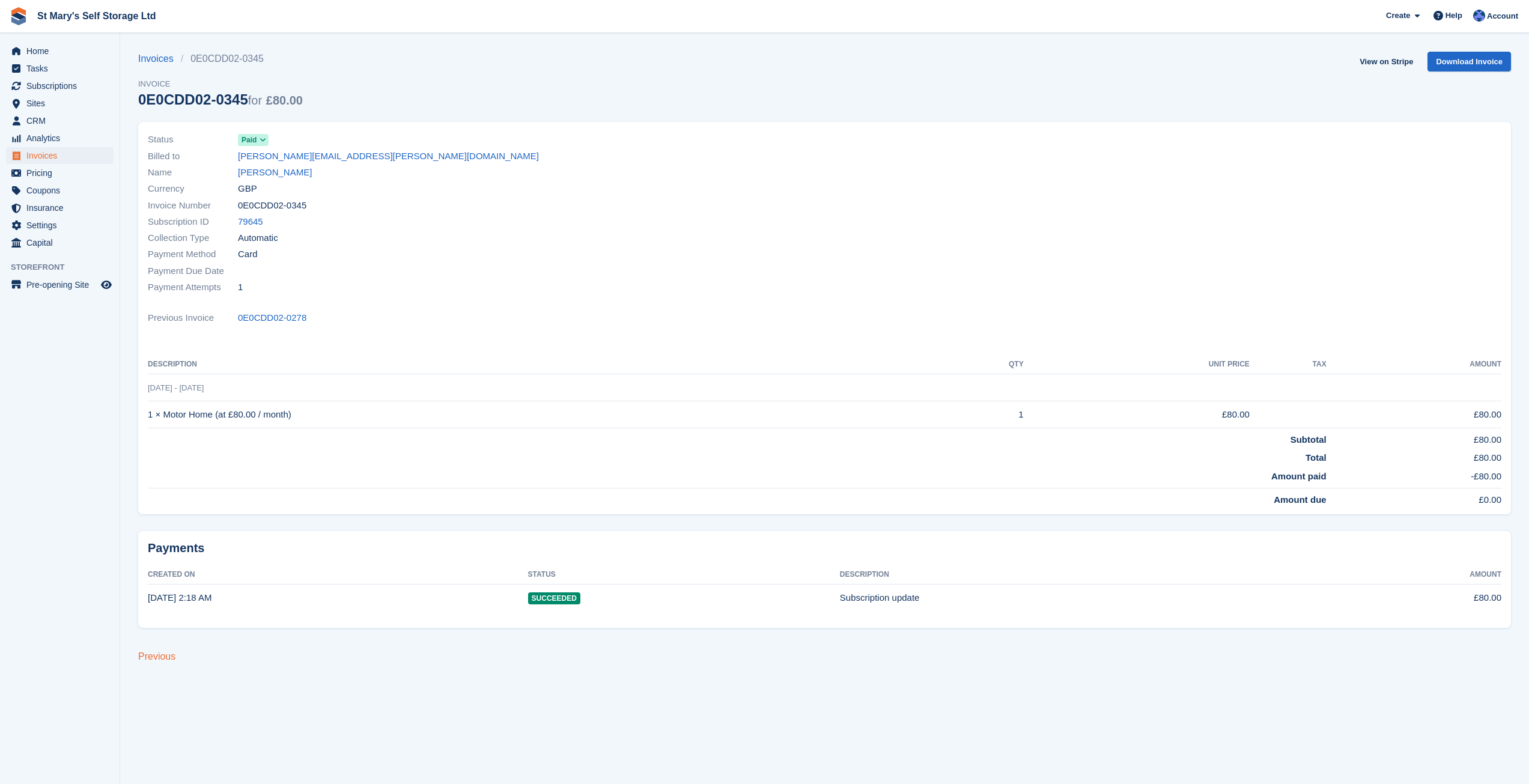
click at [151, 660] on link "Previous" at bounding box center [157, 656] width 37 height 11
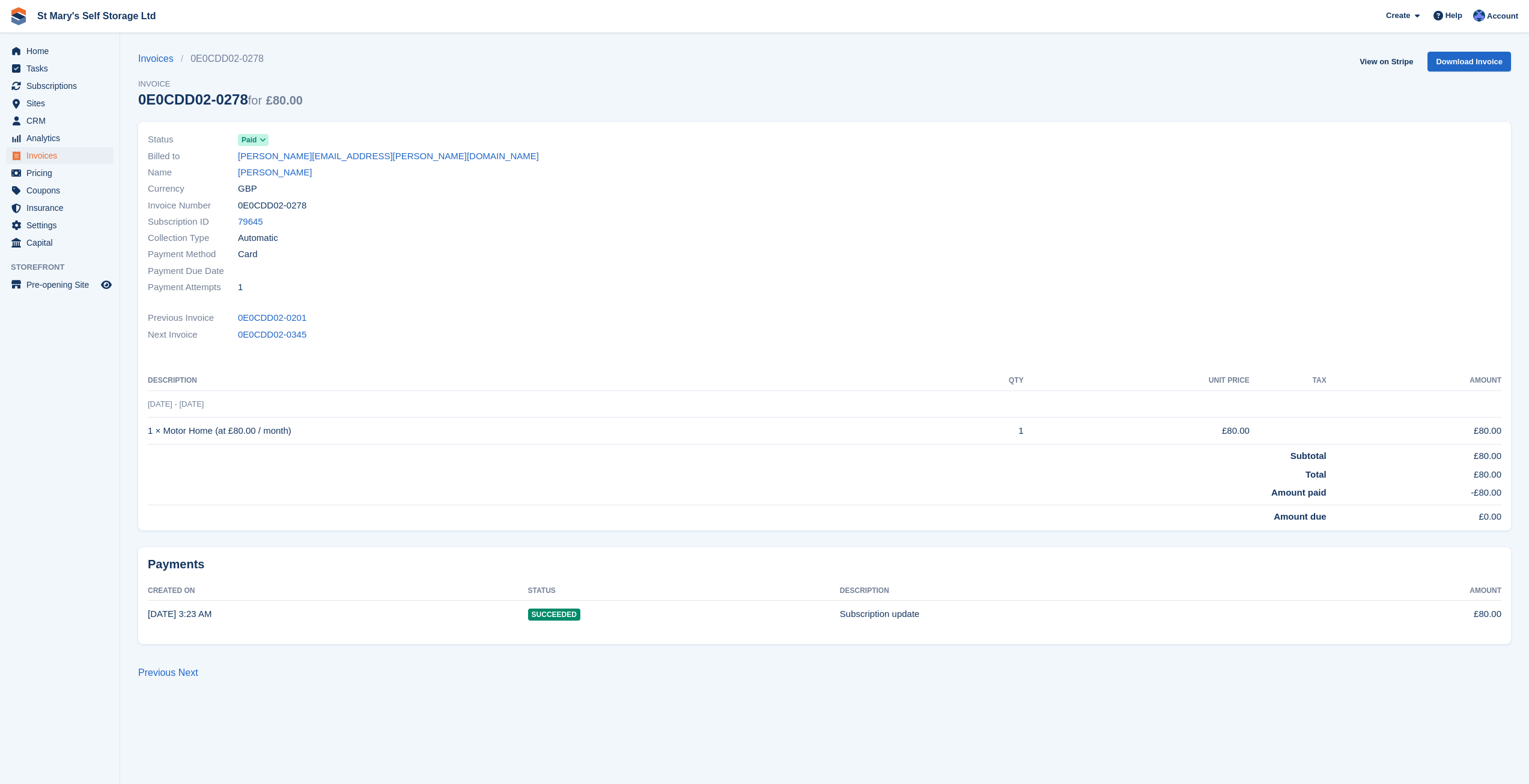
click at [151, 660] on section "Invoices 0E0CDD02-0278 Invoice 0E0CDD02-0278 for £80.00 View on Stripe Download…" at bounding box center [825, 392] width 1409 height 784
click at [153, 670] on link "Previous" at bounding box center [157, 672] width 37 height 11
click at [186, 675] on link "Next" at bounding box center [188, 672] width 20 height 11
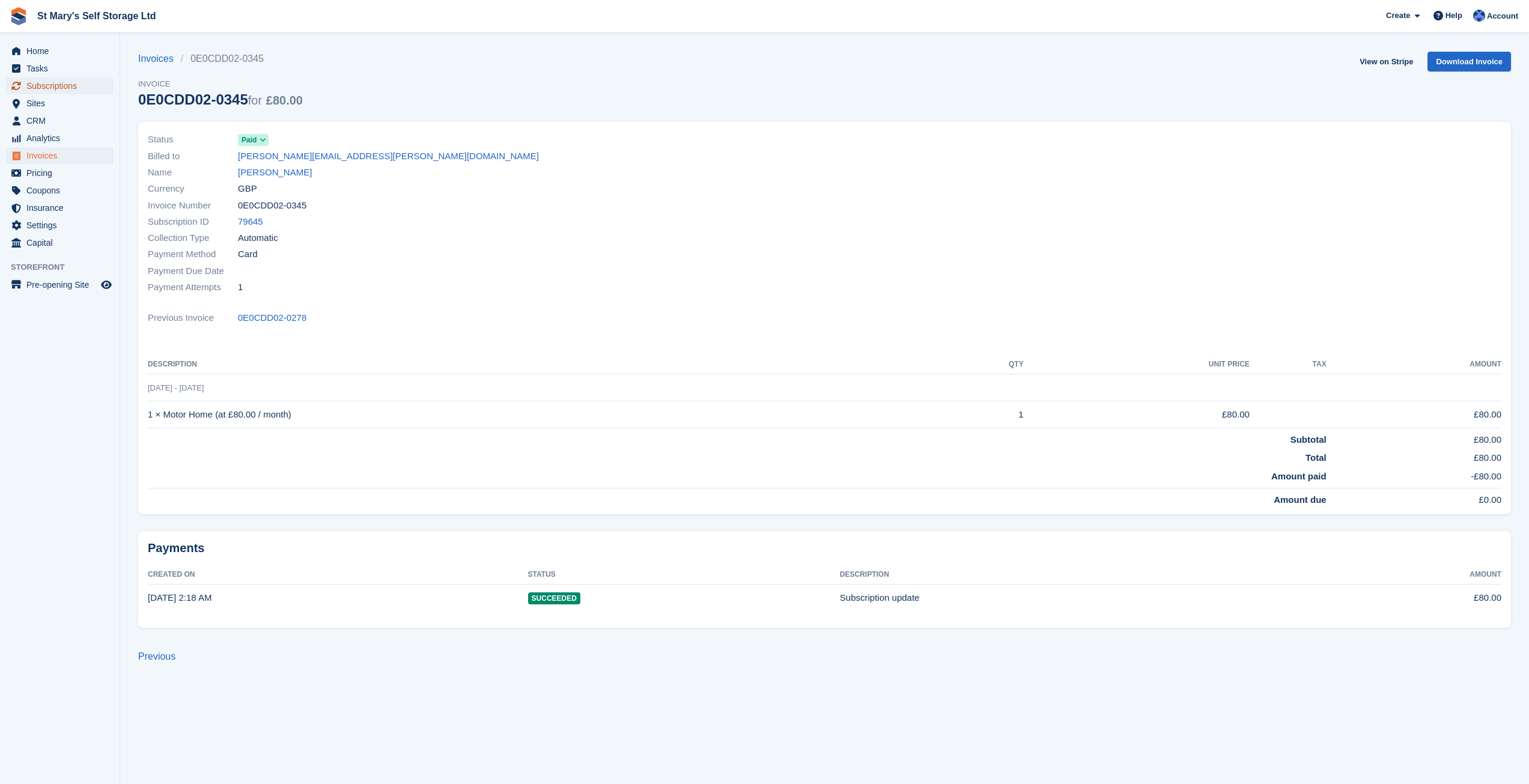
click at [46, 86] on span "Subscriptions" at bounding box center [62, 86] width 72 height 17
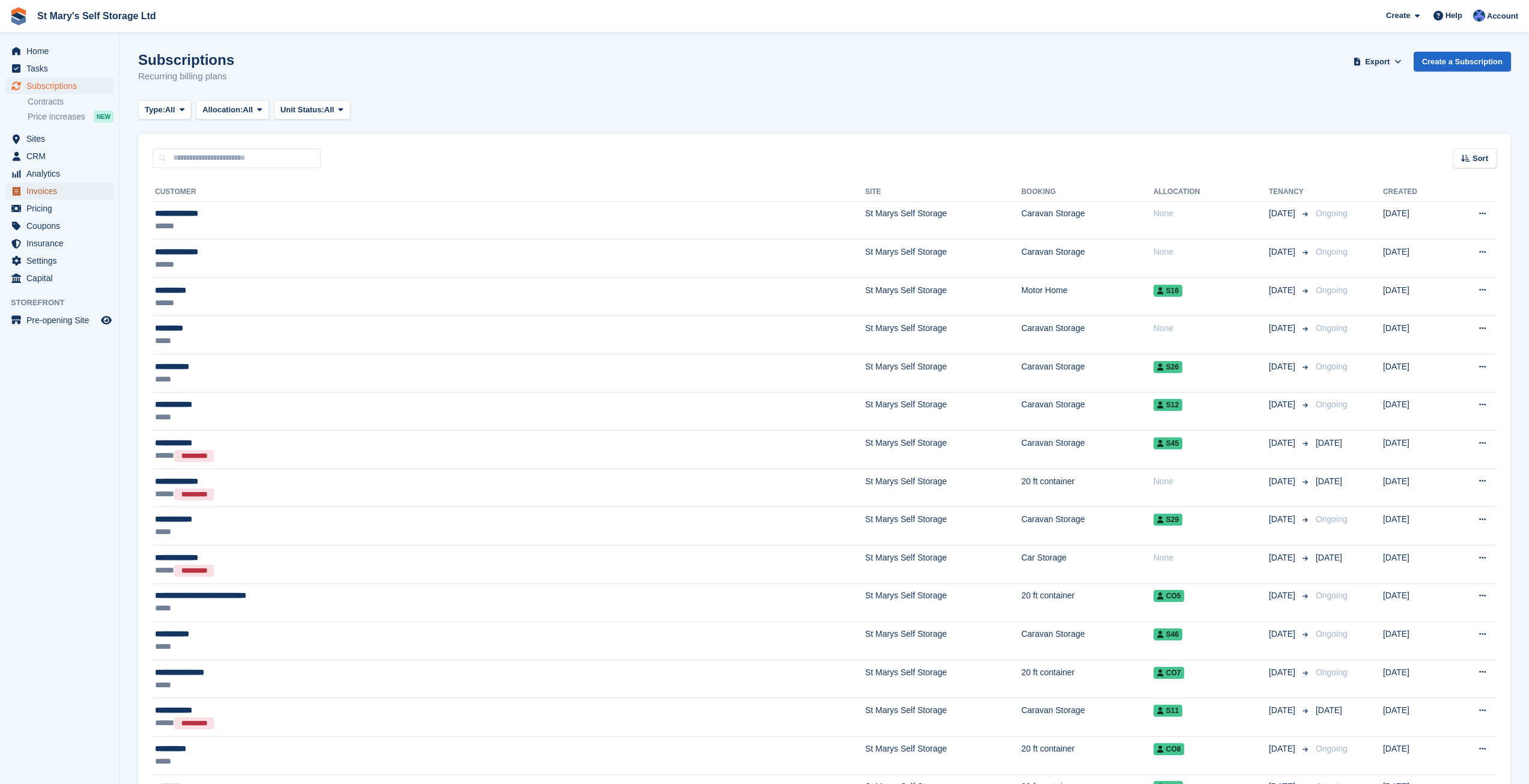
click at [47, 194] on span "Invoices" at bounding box center [62, 191] width 72 height 17
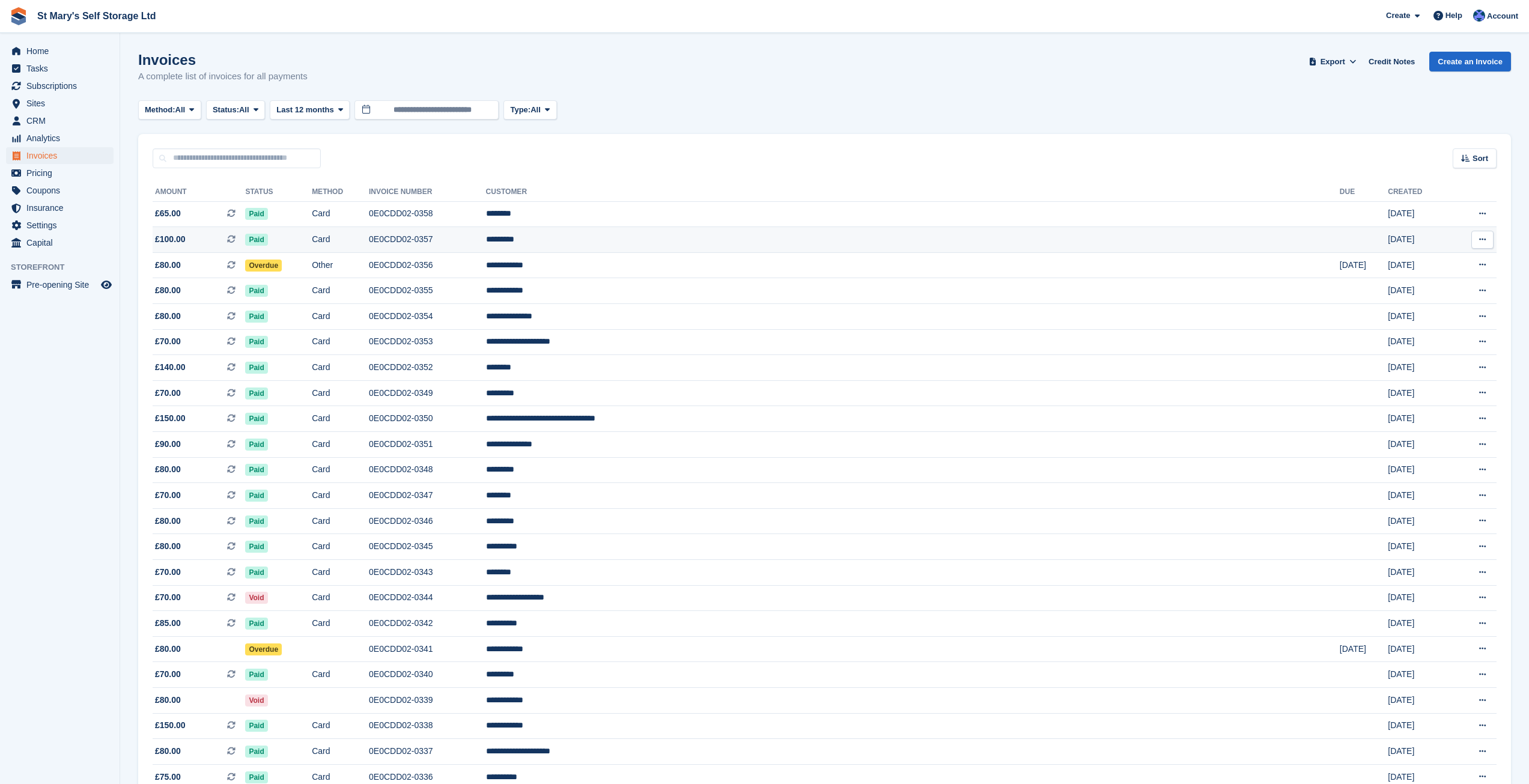
click at [779, 238] on td "*********" at bounding box center [913, 240] width 854 height 26
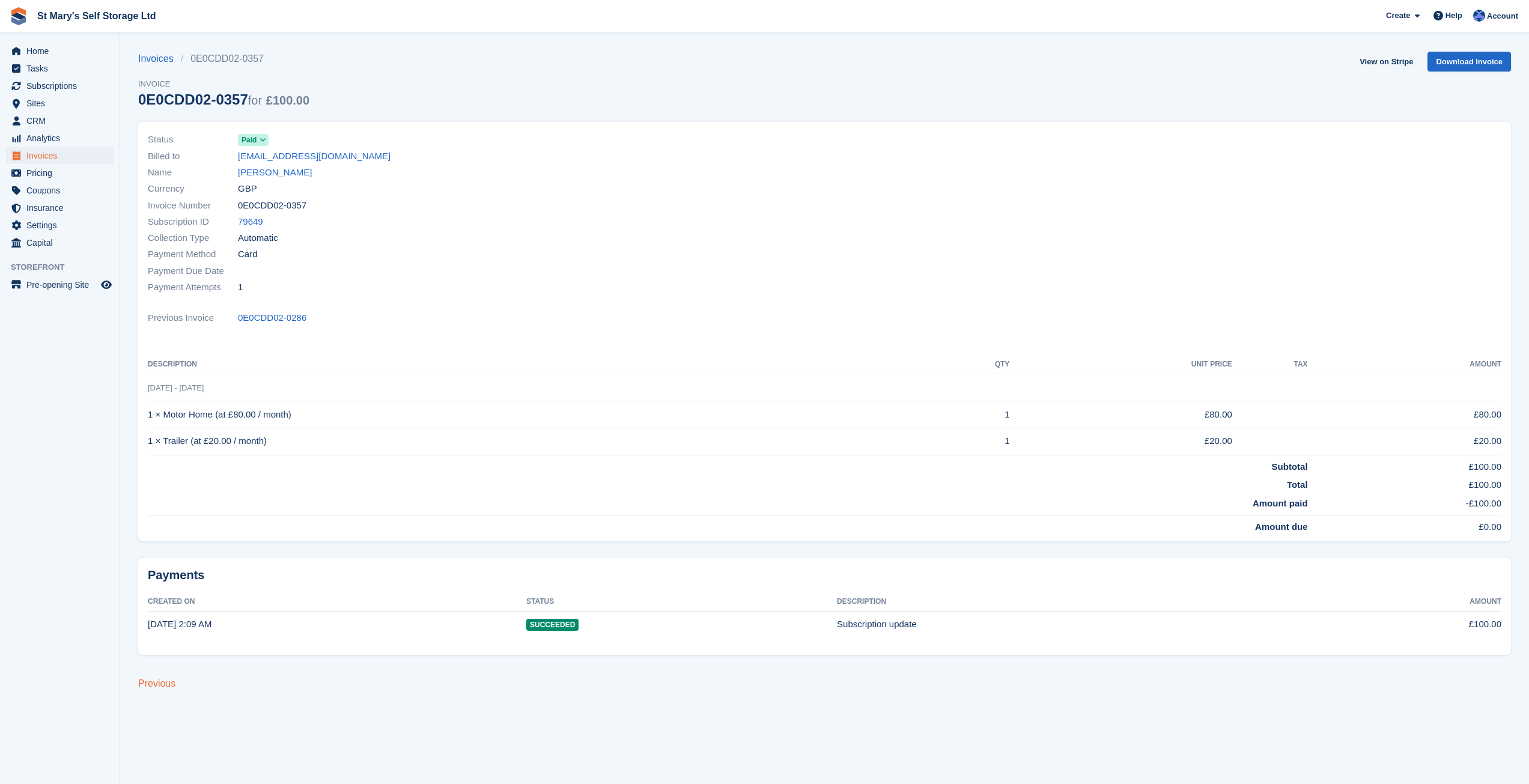
click at [156, 684] on link "Previous" at bounding box center [157, 683] width 37 height 11
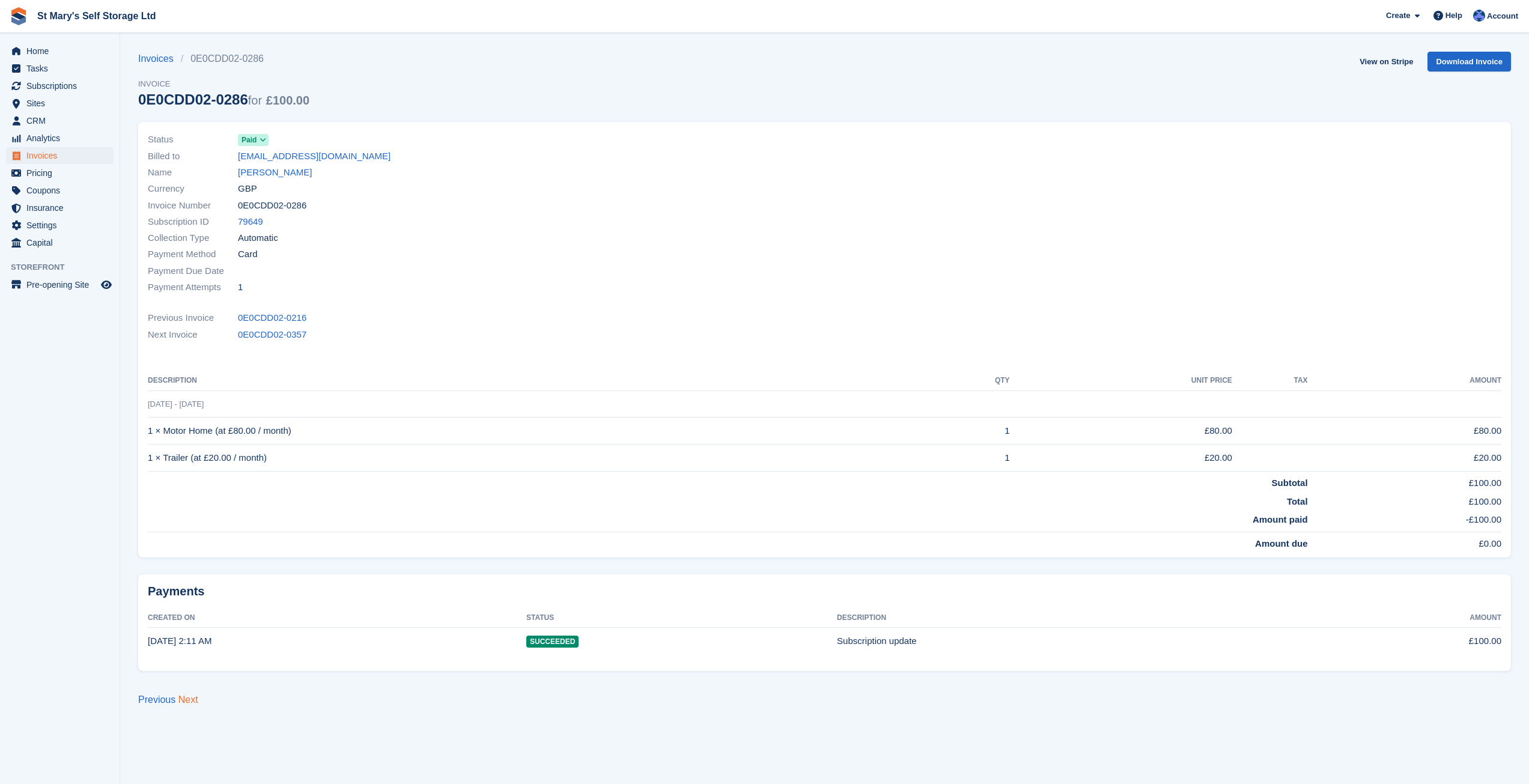
click at [184, 698] on link "Next" at bounding box center [188, 699] width 20 height 11
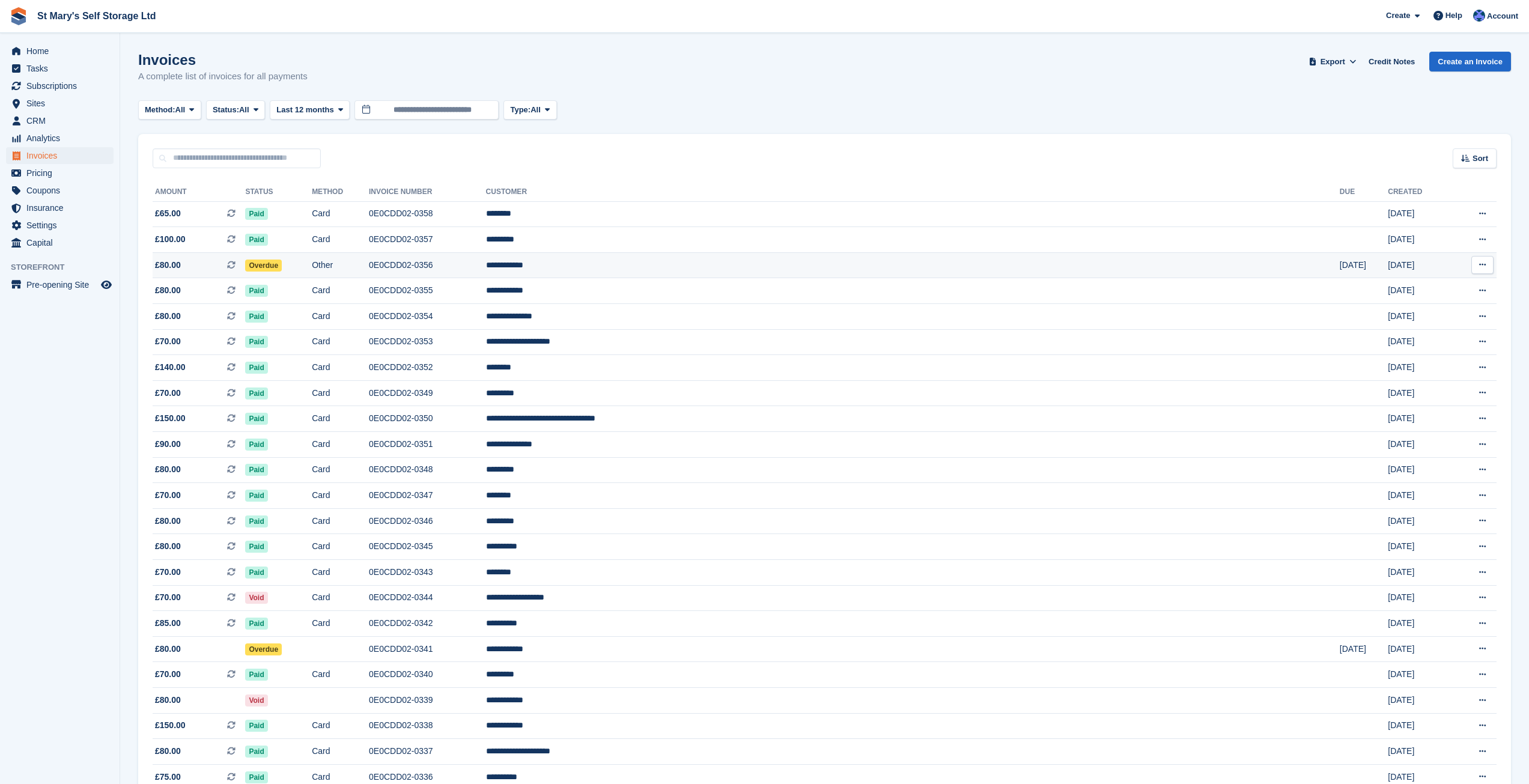
click at [760, 263] on td "**********" at bounding box center [913, 265] width 854 height 26
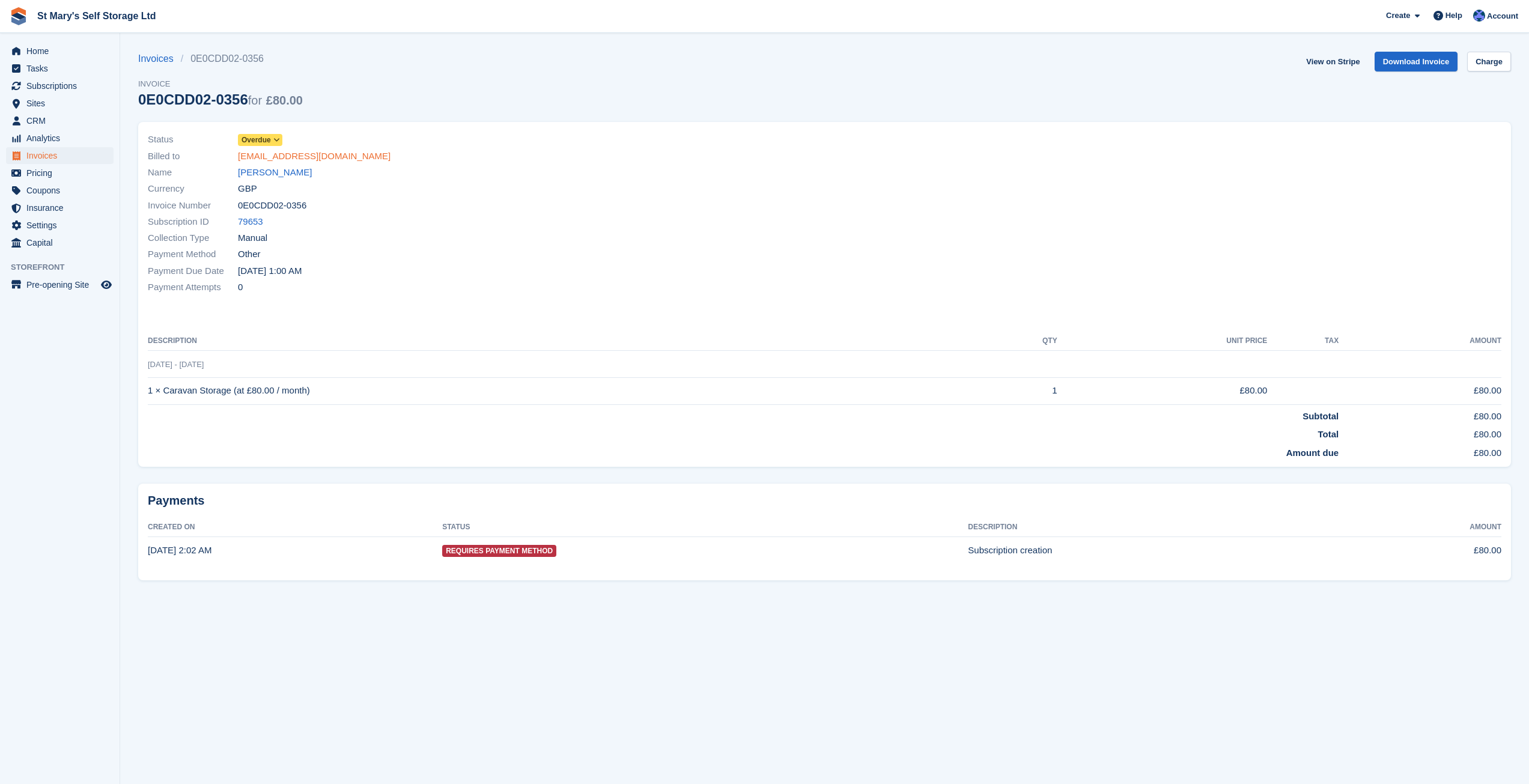
click at [294, 155] on link "[EMAIL_ADDRESS][DOMAIN_NAME]" at bounding box center [314, 156] width 153 height 14
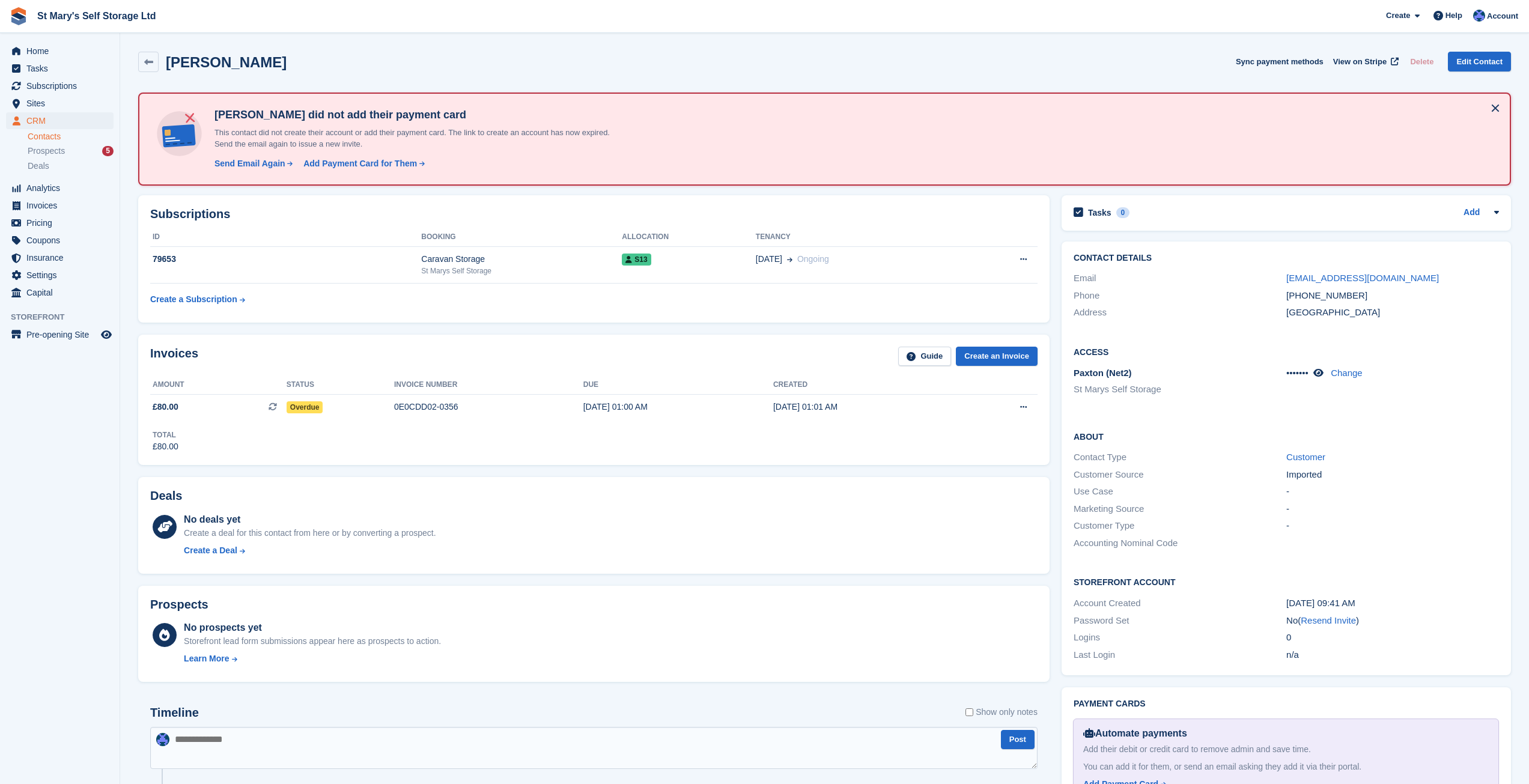
drag, startPoint x: 1208, startPoint y: 677, endPoint x: 1210, endPoint y: 713, distance: 36.1
drag, startPoint x: 1210, startPoint y: 713, endPoint x: 407, endPoint y: 403, distance: 860.8
click at [407, 403] on div "0E0CDD02-0356" at bounding box center [488, 407] width 189 height 13
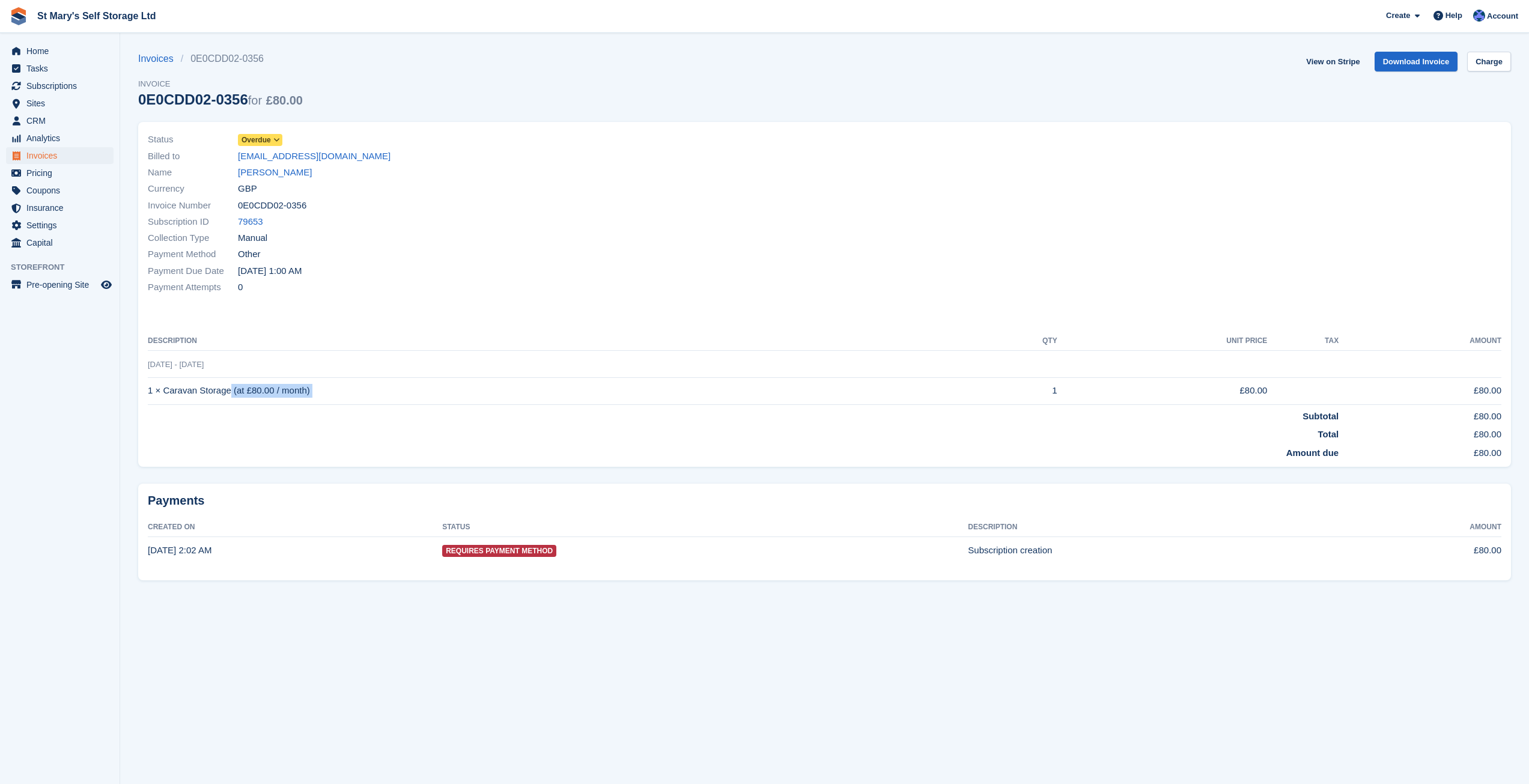
click at [648, 403] on td "1 × Caravan Storage (at £80.00 / month)" at bounding box center [564, 390] width 834 height 27
click at [1435, 57] on link "Download Invoice" at bounding box center [1416, 61] width 83 height 20
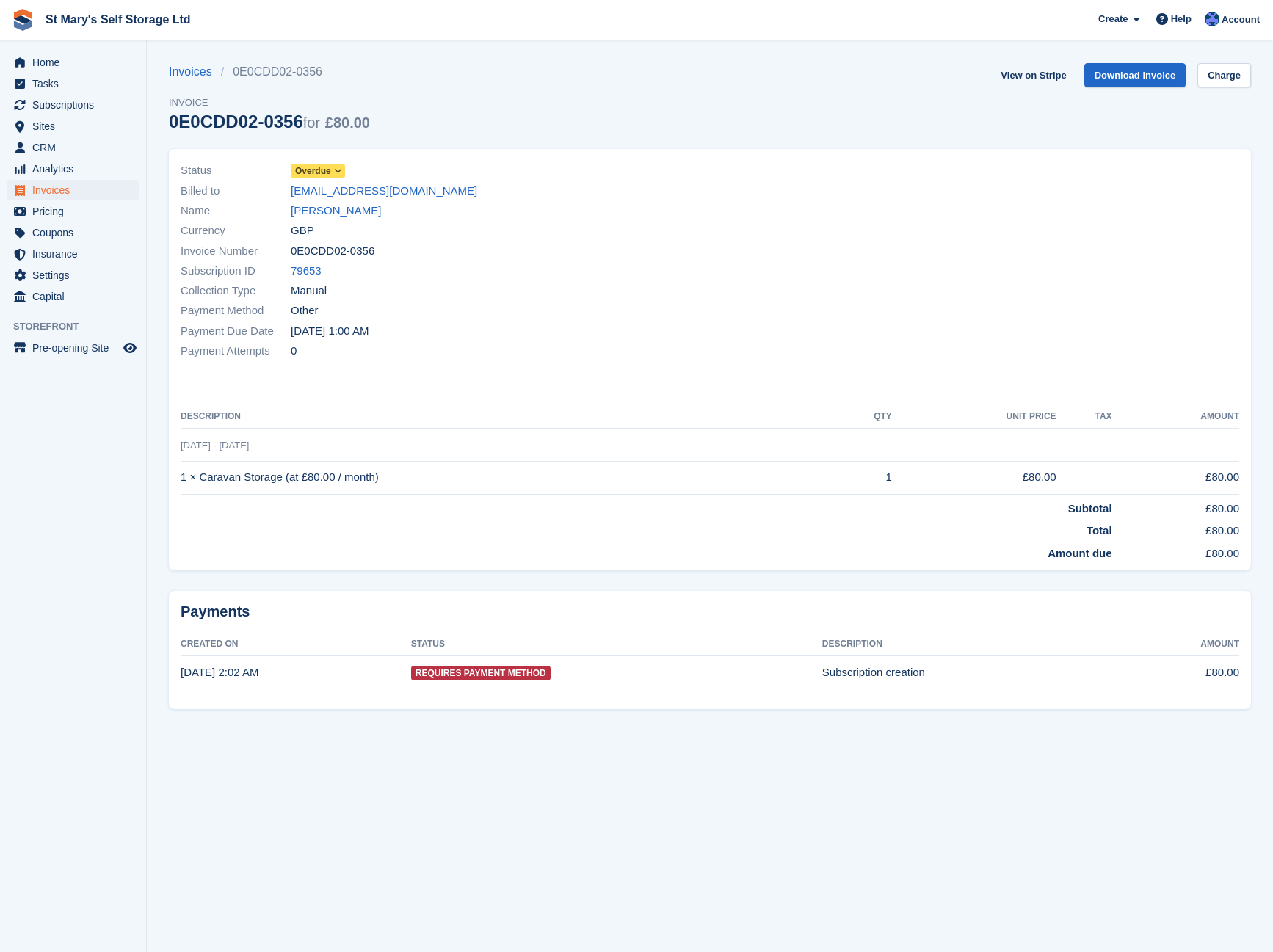
drag, startPoint x: 284, startPoint y: 193, endPoint x: 428, endPoint y: 193, distance: 144.0
click at [428, 193] on div "Billed to robworboyes@yahoo.co.uk" at bounding box center [440, 191] width 520 height 20
copy div "robworboyes@yahoo.co.uk"
click at [487, 324] on div "Payment Due Date 3 Sep, 1:00 AM" at bounding box center [440, 331] width 520 height 20
click at [60, 64] on span "Home" at bounding box center [76, 62] width 88 height 21
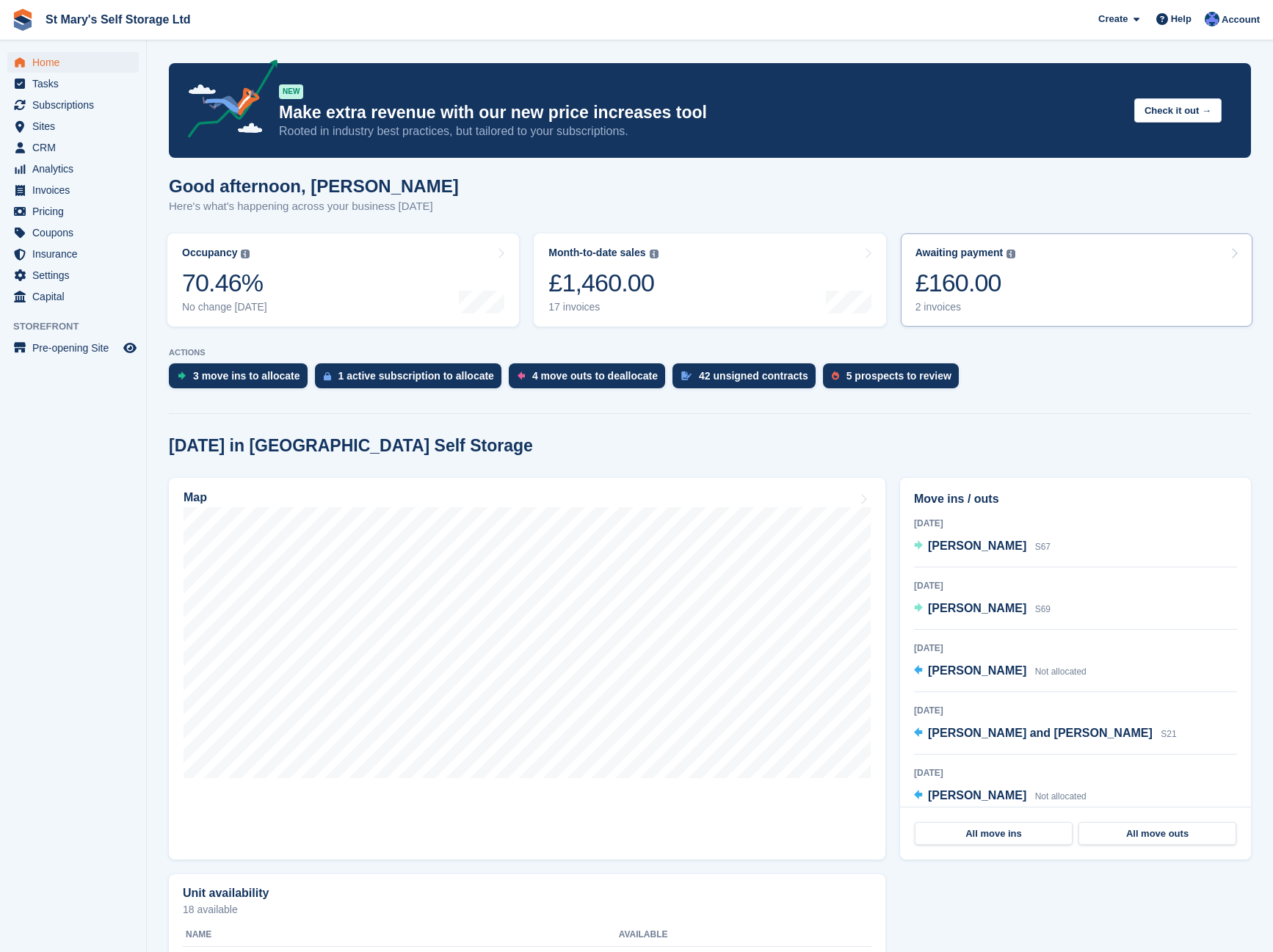
click at [1027, 278] on link "Awaiting payment The total outstanding balance on all open invoices. £160.00 2 …" at bounding box center [1076, 279] width 352 height 93
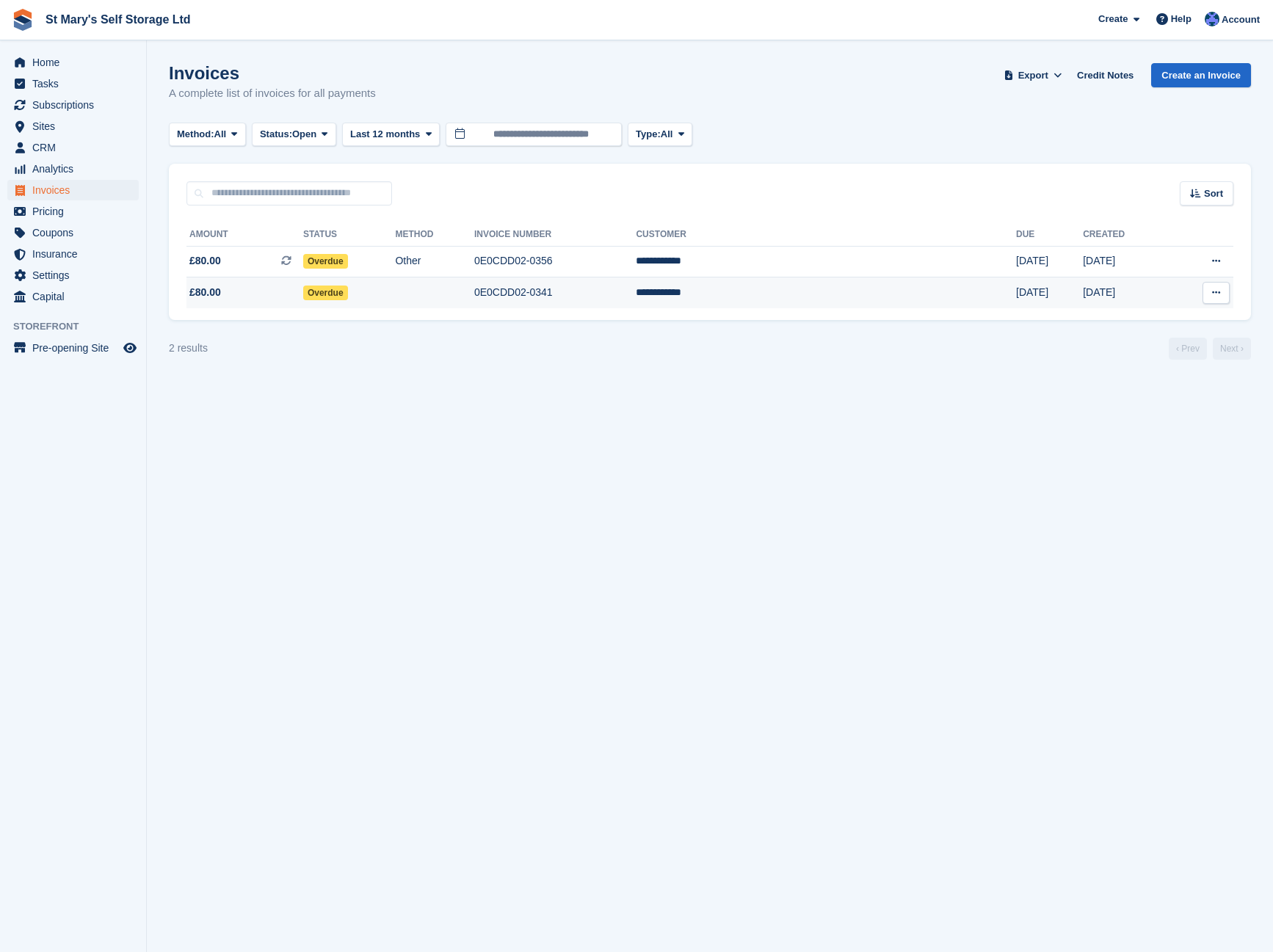
click at [831, 295] on td "**********" at bounding box center [826, 292] width 380 height 31
